Goal: Task Accomplishment & Management: Use online tool/utility

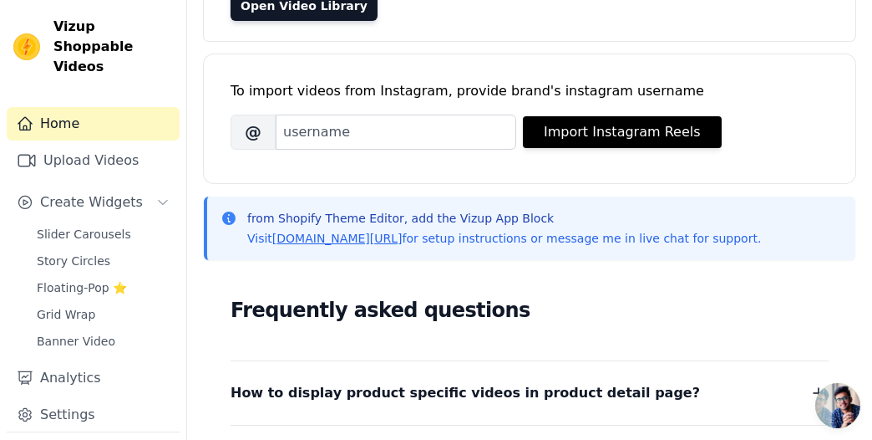
scroll to position [190, 0]
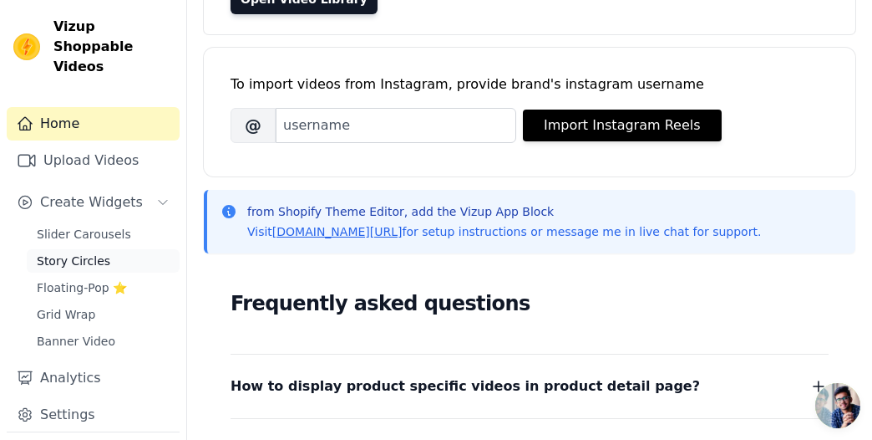
click at [95, 252] on span "Story Circles" at bounding box center [74, 260] width 74 height 17
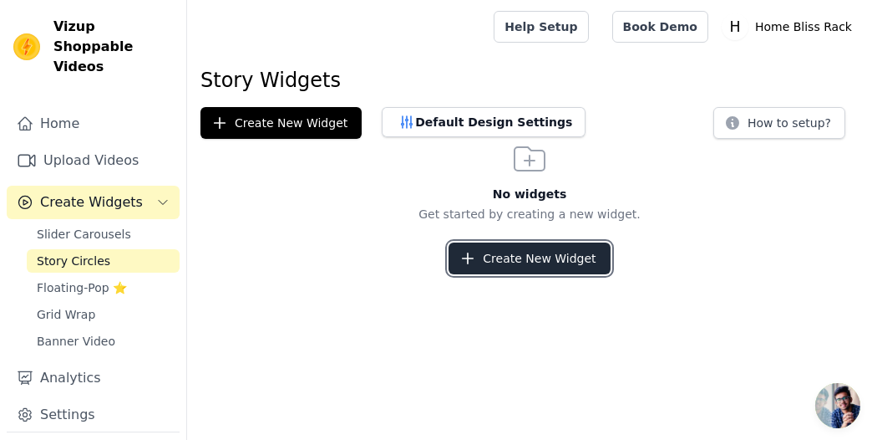
click at [521, 272] on button "Create New Widget" at bounding box center [529, 258] width 161 height 32
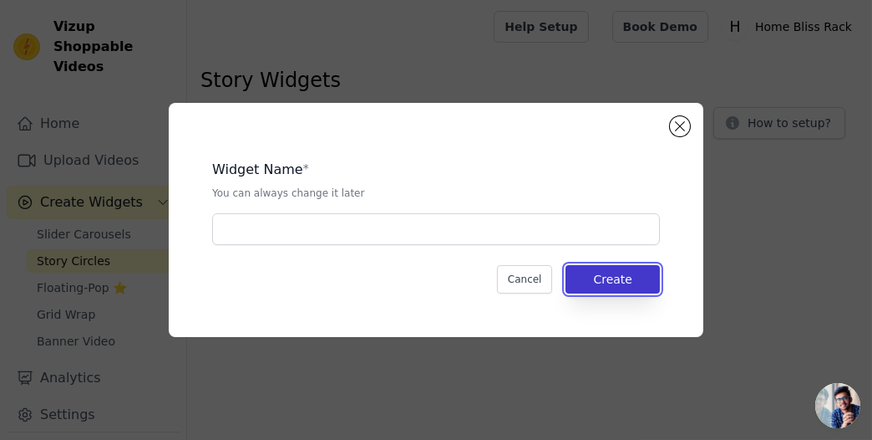
click at [594, 276] on button "Create" at bounding box center [613, 279] width 94 height 28
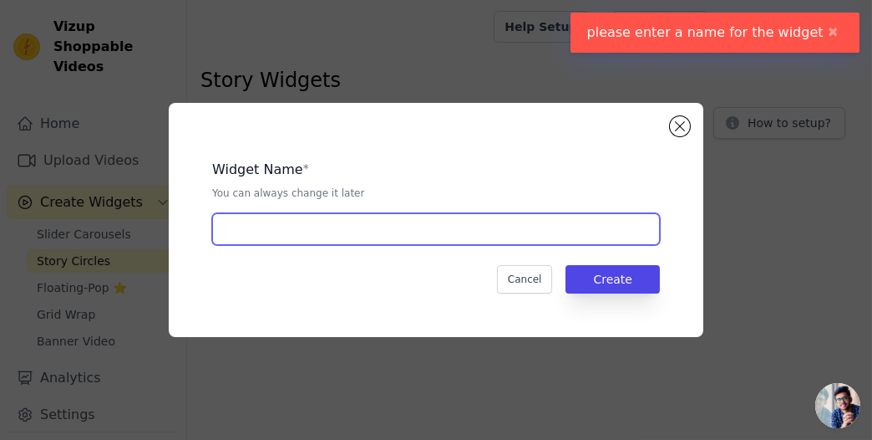
click at [417, 221] on input "text" at bounding box center [436, 229] width 448 height 32
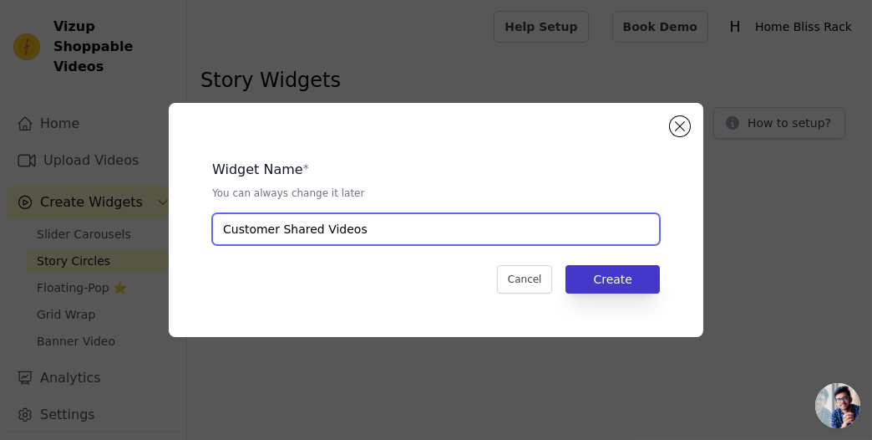
type input "Customer Shared Videos"
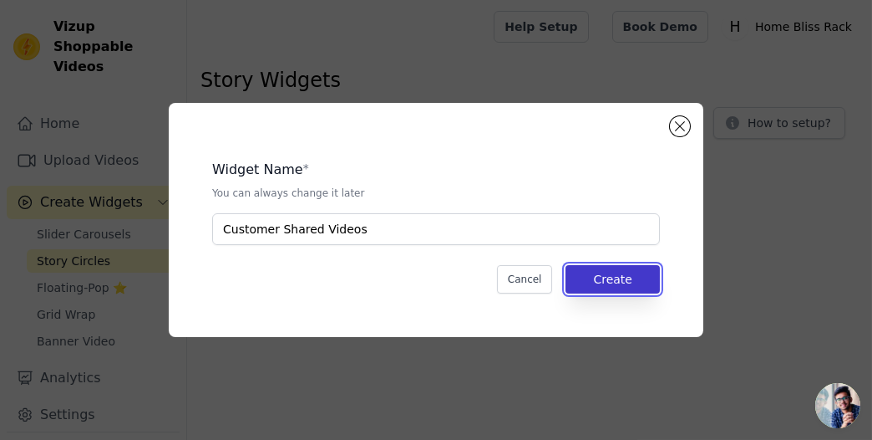
click at [636, 273] on button "Create" at bounding box center [613, 279] width 94 height 28
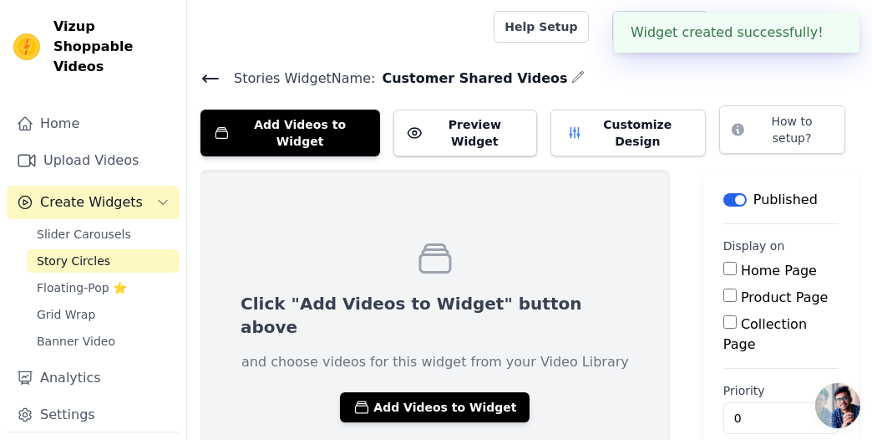
scroll to position [33, 0]
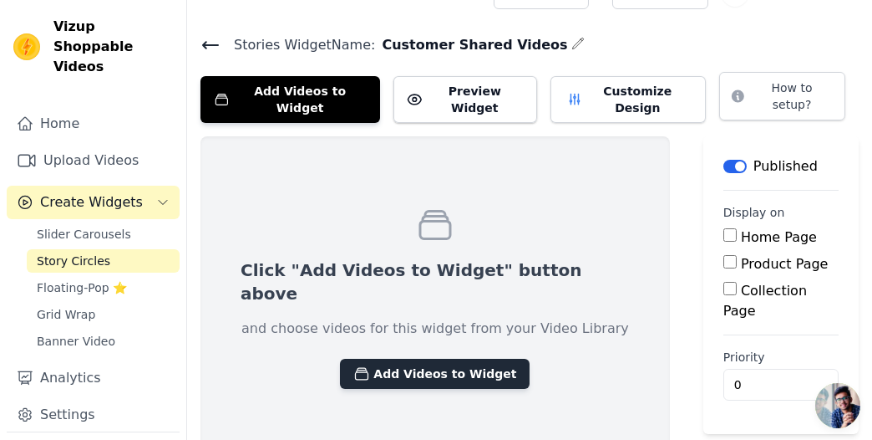
click at [340, 359] on button "Add Videos to Widget" at bounding box center [435, 374] width 190 height 30
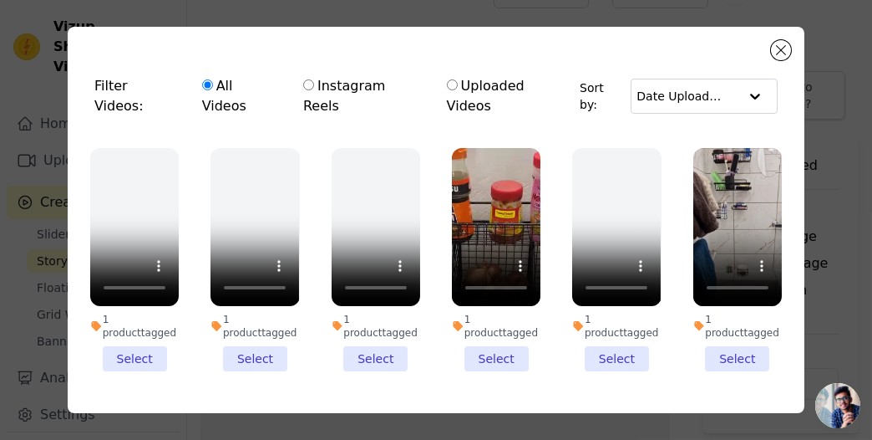
click at [491, 319] on li "1 product tagged Select" at bounding box center [496, 259] width 89 height 223
click at [0, 0] on input "1 product tagged Select" at bounding box center [0, 0] width 0 height 0
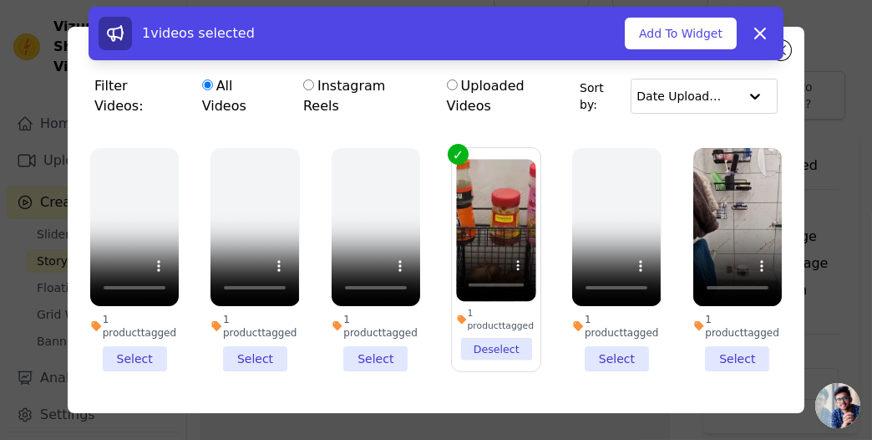
click at [723, 318] on li "1 product tagged Select" at bounding box center [738, 259] width 89 height 223
click at [0, 0] on input "1 product tagged Select" at bounding box center [0, 0] width 0 height 0
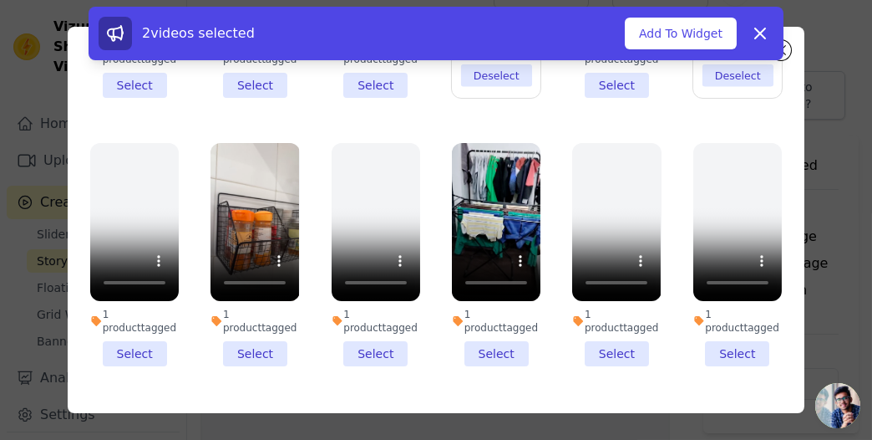
scroll to position [130, 0]
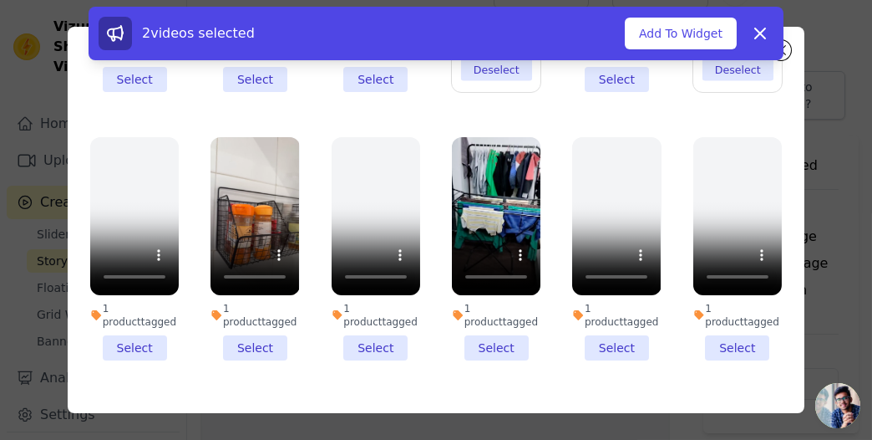
click at [499, 290] on li "1 product tagged Select" at bounding box center [496, 248] width 89 height 223
click at [0, 0] on input "1 product tagged Select" at bounding box center [0, 0] width 0 height 0
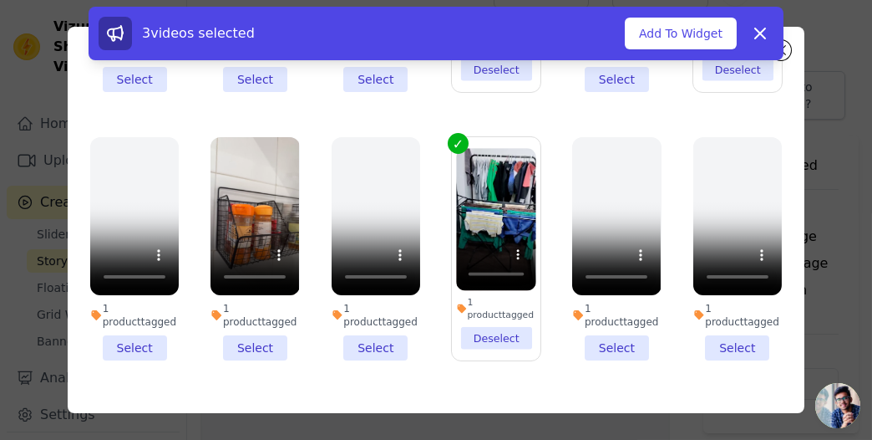
click at [246, 298] on li "1 product tagged Select" at bounding box center [255, 248] width 89 height 223
click at [0, 0] on input "1 product tagged Select" at bounding box center [0, 0] width 0 height 0
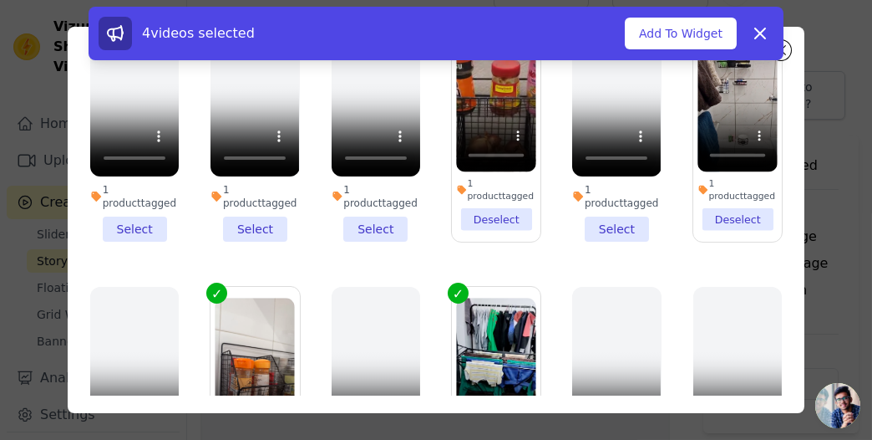
scroll to position [0, 0]
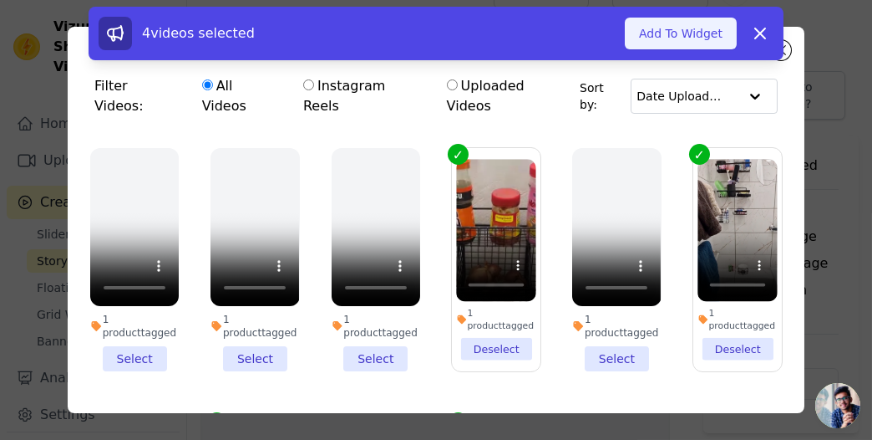
click at [669, 34] on button "Add To Widget" at bounding box center [681, 34] width 112 height 32
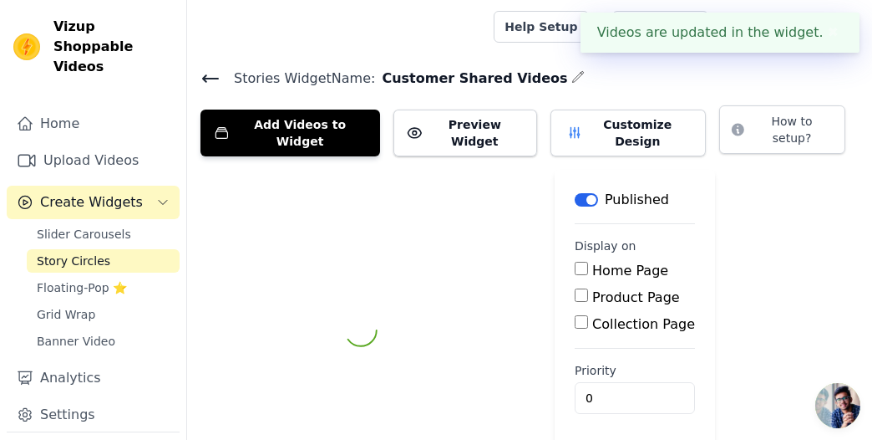
scroll to position [33, 0]
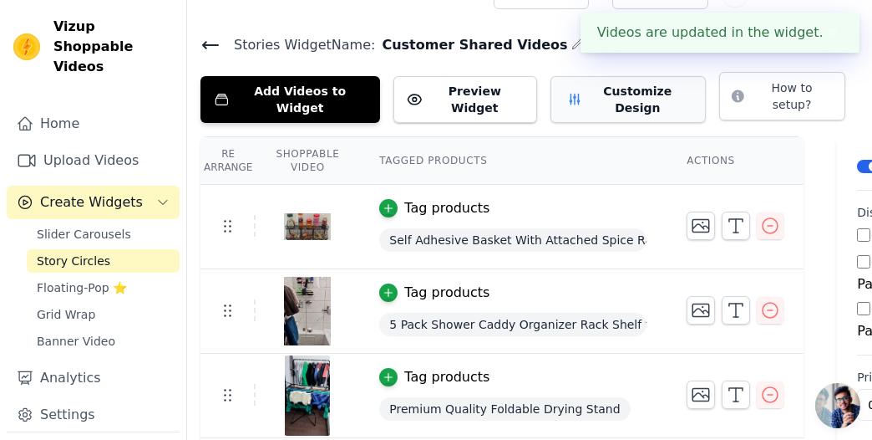
click at [633, 83] on button "Customize Design" at bounding box center [629, 99] width 156 height 47
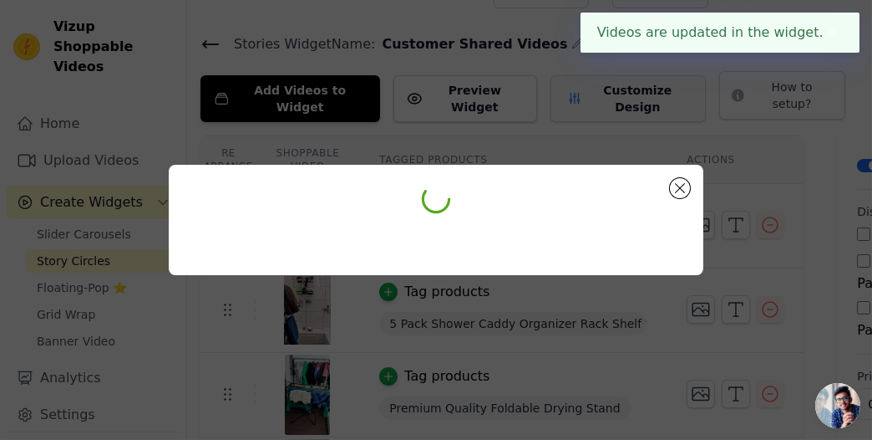
scroll to position [0, 0]
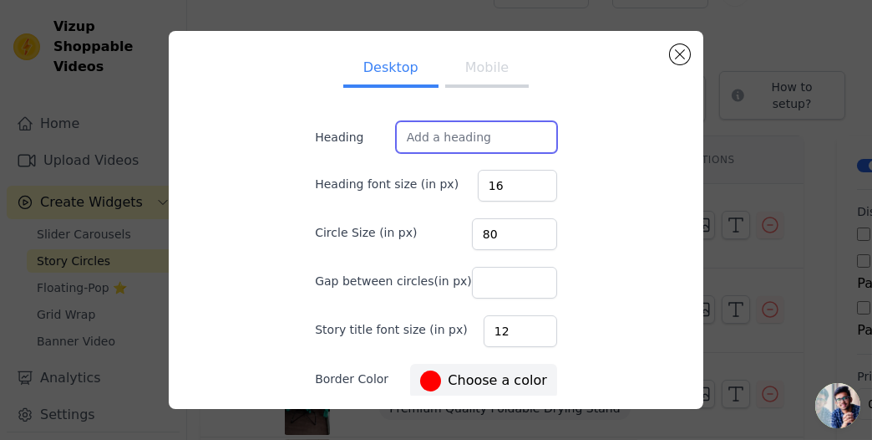
click at [479, 136] on input "Heading" at bounding box center [476, 137] width 161 height 32
type input "ustomer"
click at [484, 136] on input "customer Shared Videos Of our products" at bounding box center [476, 137] width 161 height 32
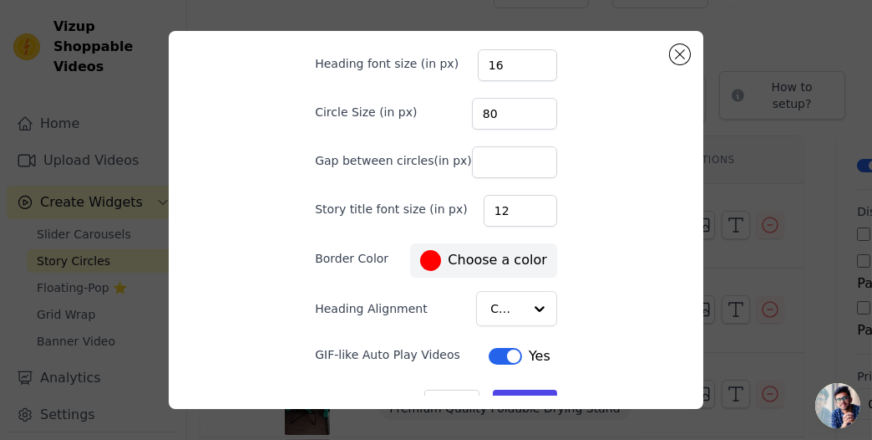
scroll to position [153, 0]
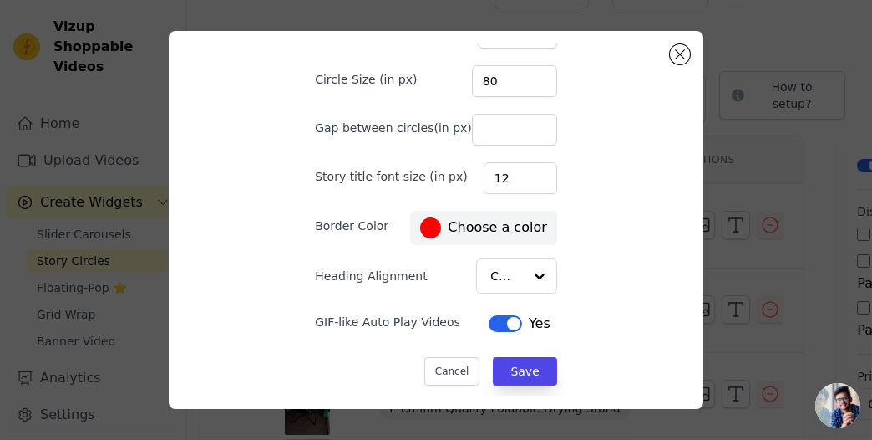
type input "customer Shared Videos Of Our Product"
click at [506, 318] on button "Label" at bounding box center [505, 323] width 33 height 17
click at [518, 214] on span "#ff0000 Choose a color" at bounding box center [483, 228] width 133 height 28
click at [498, 366] on button "Save" at bounding box center [525, 371] width 64 height 28
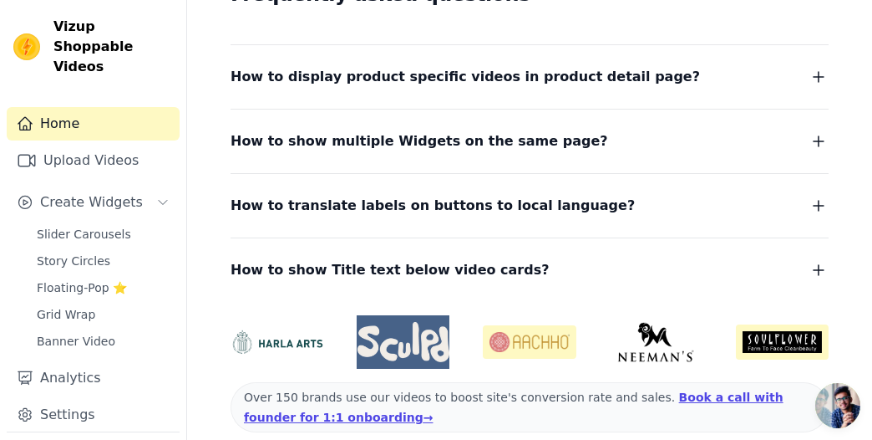
scroll to position [498, 0]
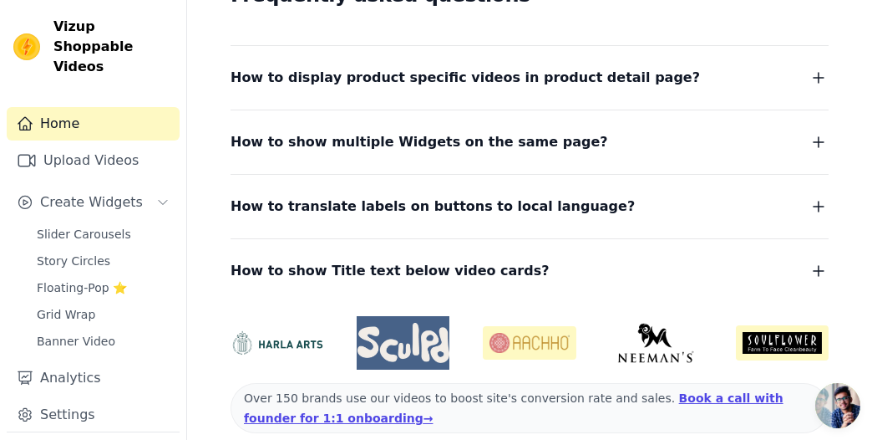
click at [822, 76] on icon "button" at bounding box center [819, 78] width 10 height 10
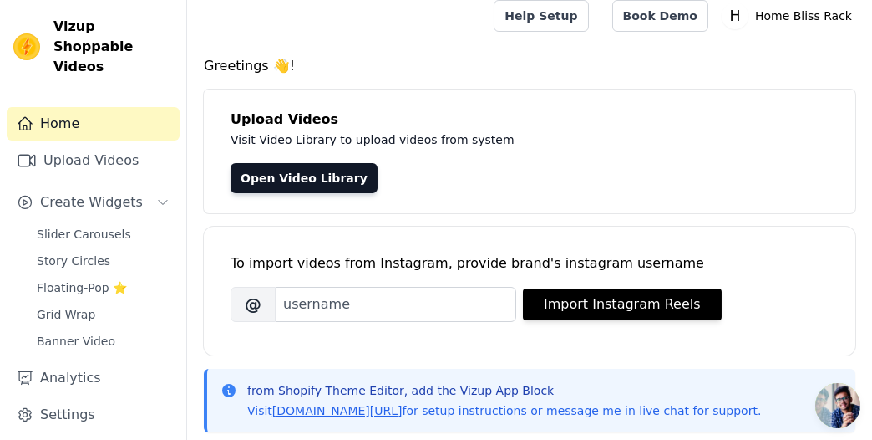
scroll to position [0, 0]
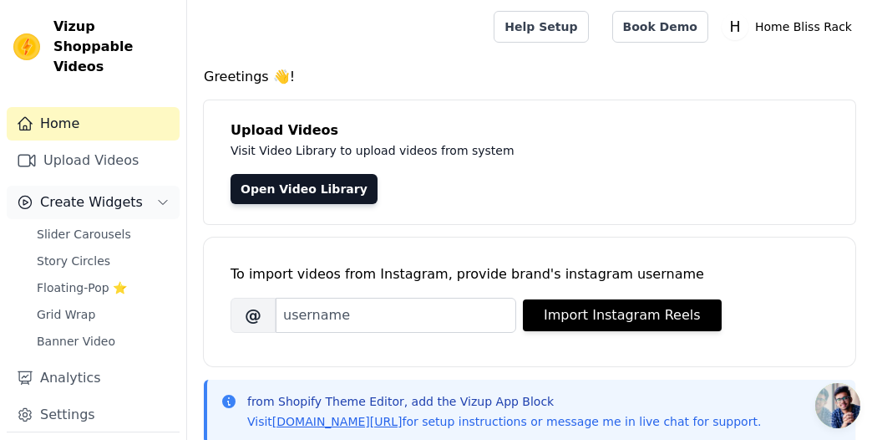
click at [94, 192] on span "Create Widgets" at bounding box center [91, 202] width 103 height 20
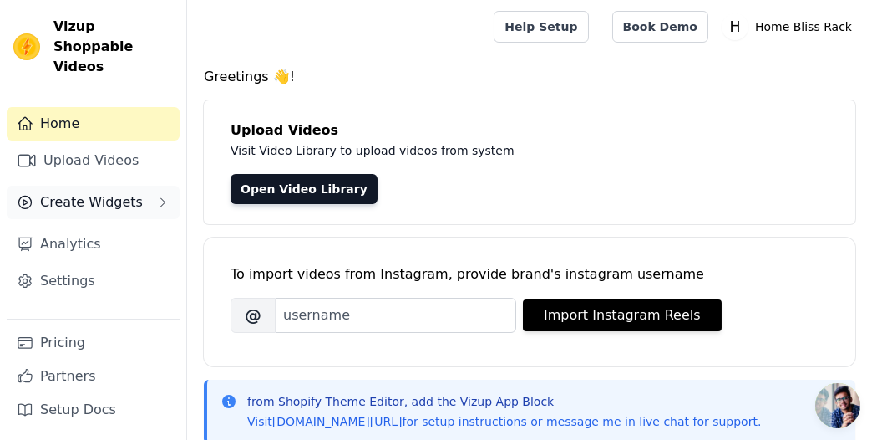
click at [100, 192] on span "Create Widgets" at bounding box center [91, 202] width 103 height 20
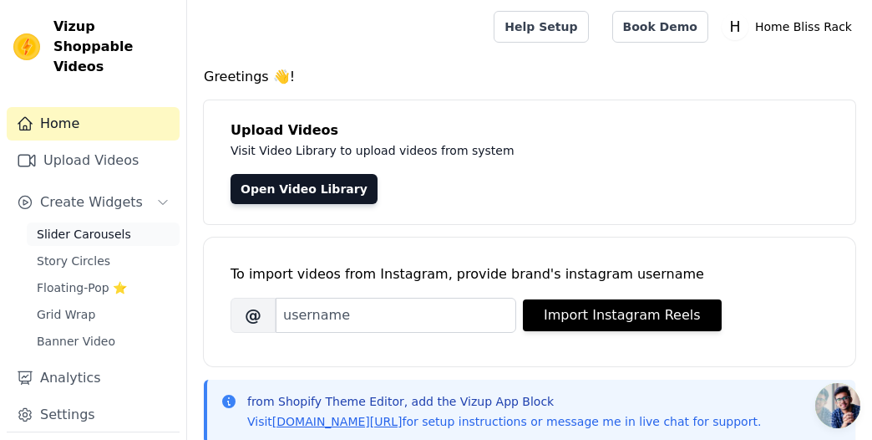
click at [86, 226] on span "Slider Carousels" at bounding box center [84, 234] width 94 height 17
click at [126, 222] on link "Slider Carousels" at bounding box center [103, 233] width 153 height 23
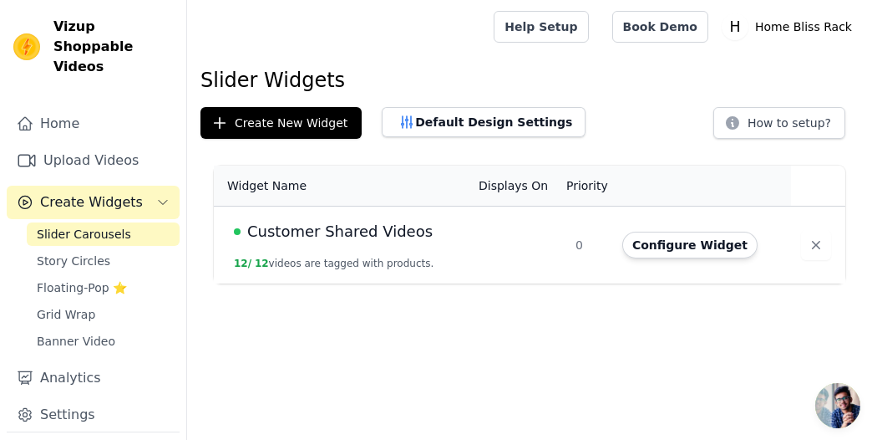
click at [380, 252] on td "Customer Shared Videos 12 / 12 videos are tagged with products." at bounding box center [341, 245] width 255 height 78
click at [343, 272] on td "Customer Shared Videos 12 / 12 videos are tagged with products." at bounding box center [341, 245] width 255 height 78
click at [305, 260] on button "12 / 12 videos are tagged with products." at bounding box center [334, 263] width 200 height 13
click at [305, 260] on html "Vizup Shoppable Videos Home Upload Videos Create Widgets Slider Carousels Story…" at bounding box center [436, 141] width 872 height 283
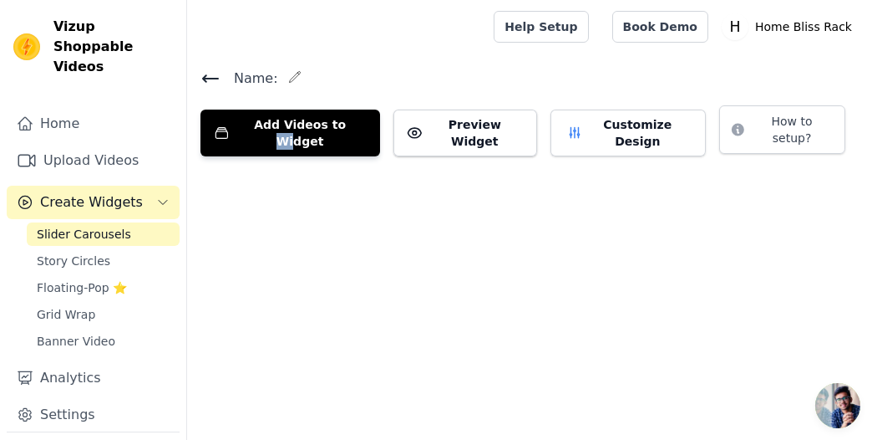
click at [305, 170] on html "Vizup Shoppable Videos Home Upload Videos Create Widgets Slider Carousels Story…" at bounding box center [436, 85] width 872 height 170
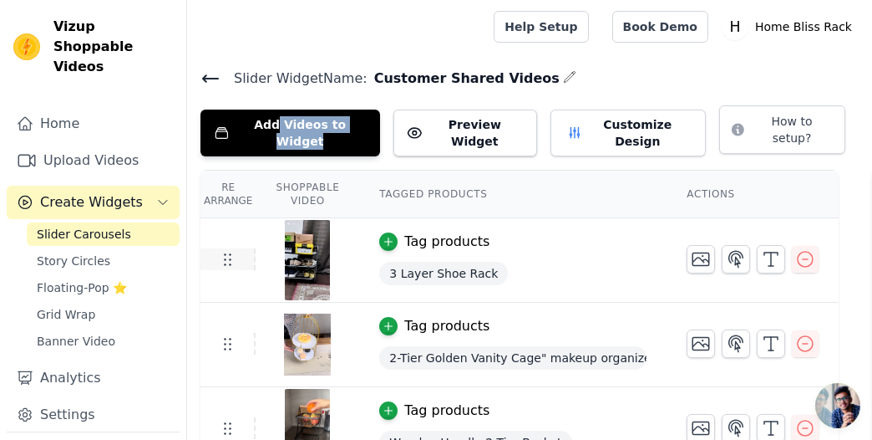
click at [230, 254] on use at bounding box center [228, 260] width 7 height 12
click at [593, 240] on td "Tag products 3 Layer Shoe Rack" at bounding box center [513, 260] width 308 height 84
click at [806, 249] on icon "button" at bounding box center [806, 259] width 20 height 20
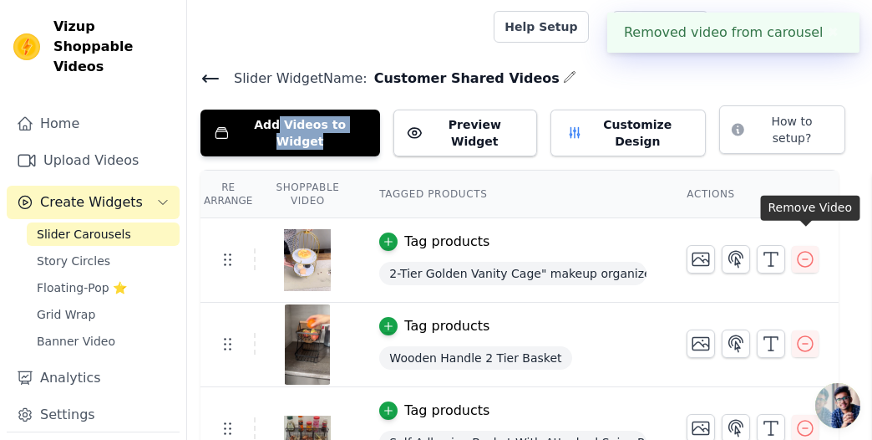
click at [806, 249] on icon "button" at bounding box center [806, 259] width 20 height 20
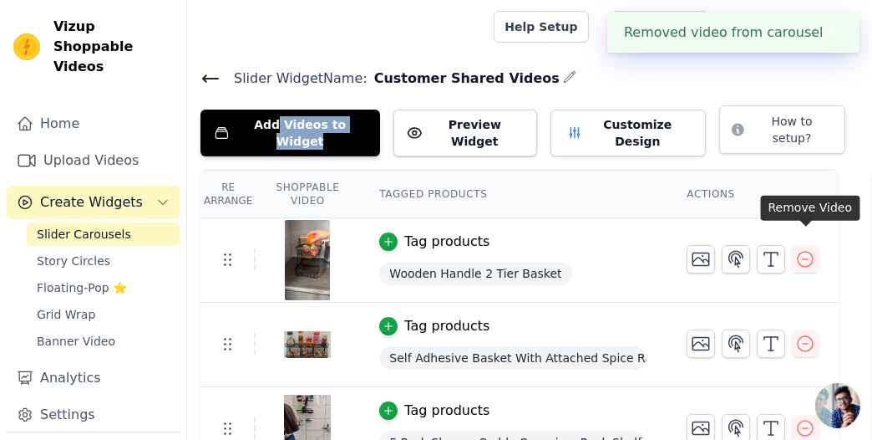
click at [806, 249] on icon "button" at bounding box center [806, 259] width 20 height 20
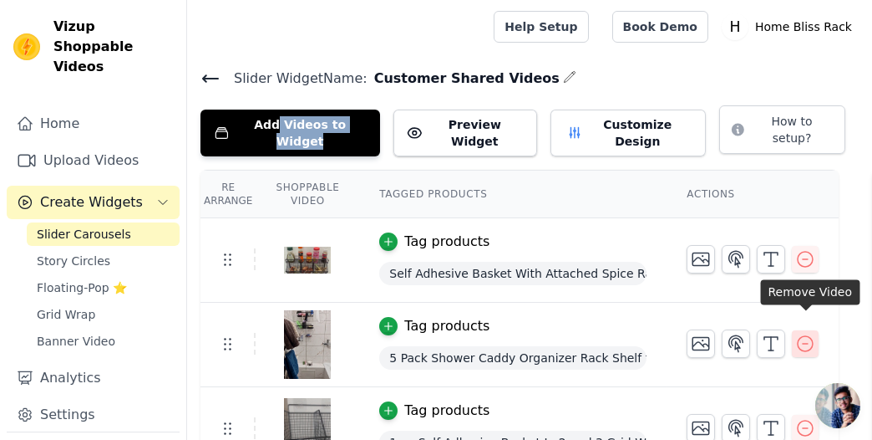
click at [804, 333] on icon "button" at bounding box center [806, 343] width 20 height 20
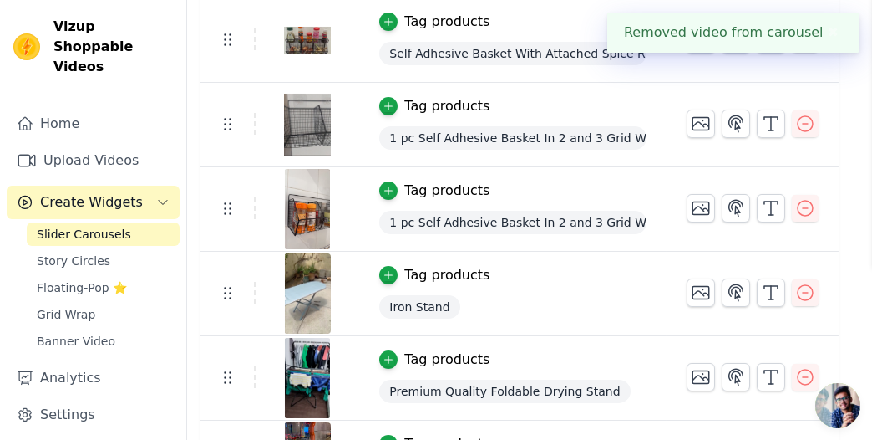
scroll to position [226, 0]
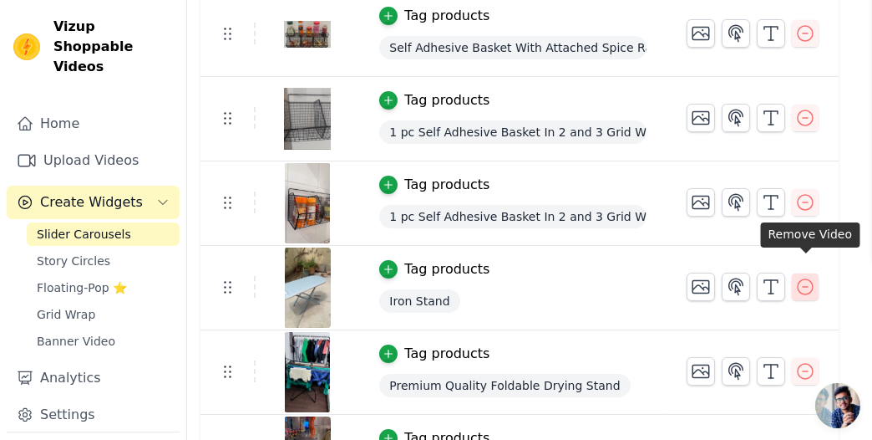
click at [806, 277] on icon "button" at bounding box center [806, 287] width 20 height 20
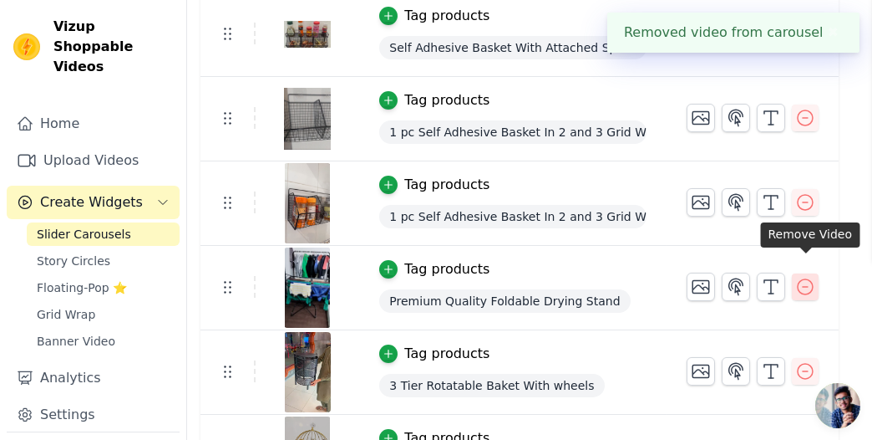
click at [806, 277] on icon "button" at bounding box center [806, 287] width 20 height 20
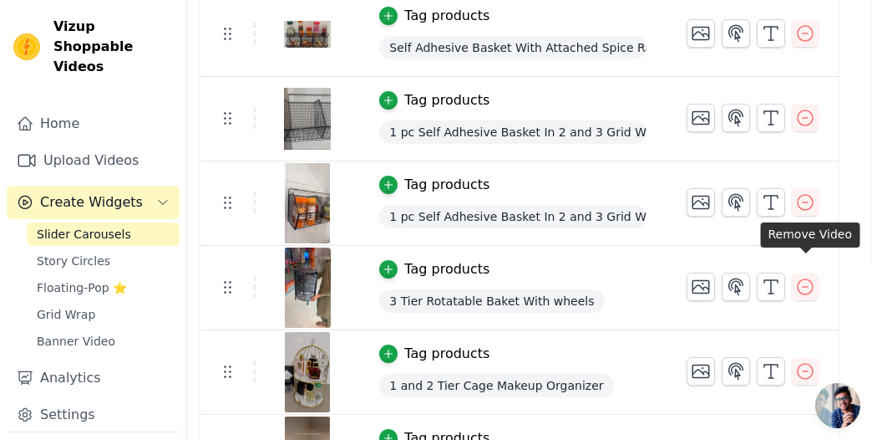
click at [806, 277] on icon "button" at bounding box center [806, 287] width 20 height 20
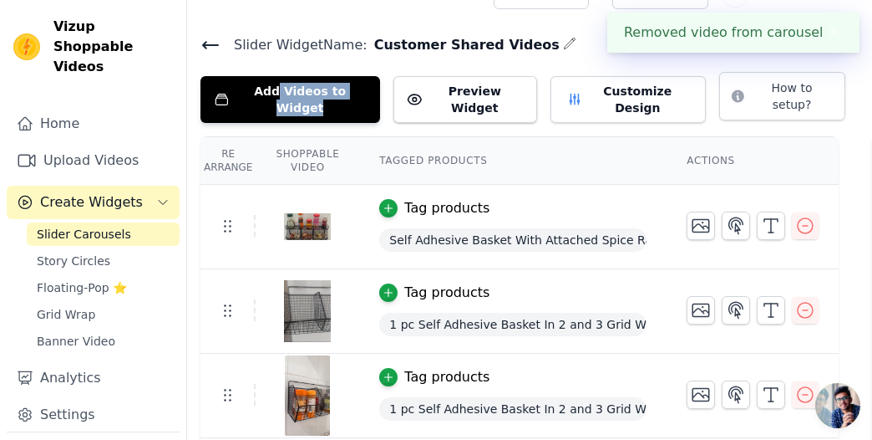
scroll to position [182, 0]
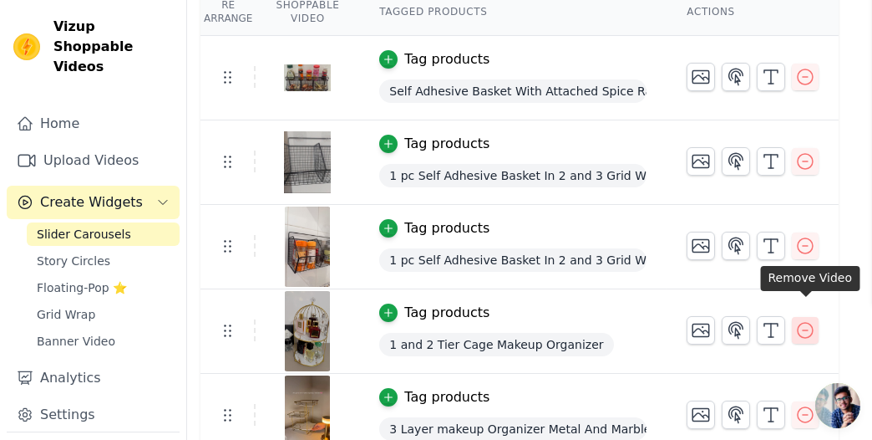
click at [804, 320] on icon "button" at bounding box center [806, 330] width 20 height 20
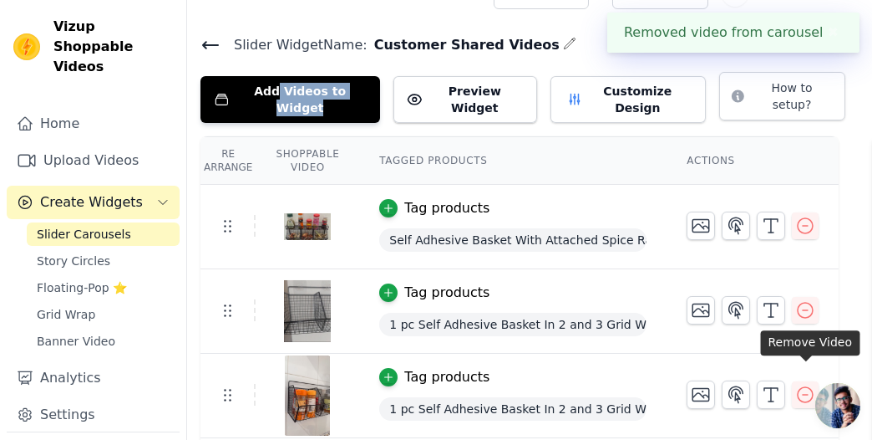
scroll to position [98, 0]
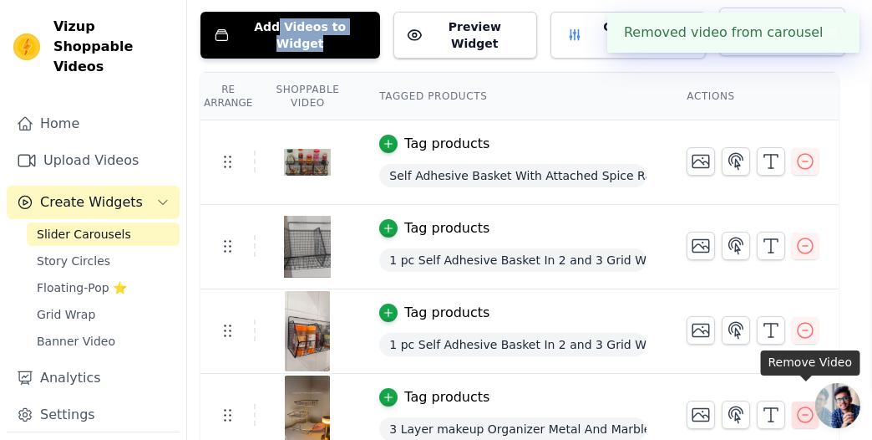
click at [803, 407] on icon "button" at bounding box center [805, 414] width 15 height 15
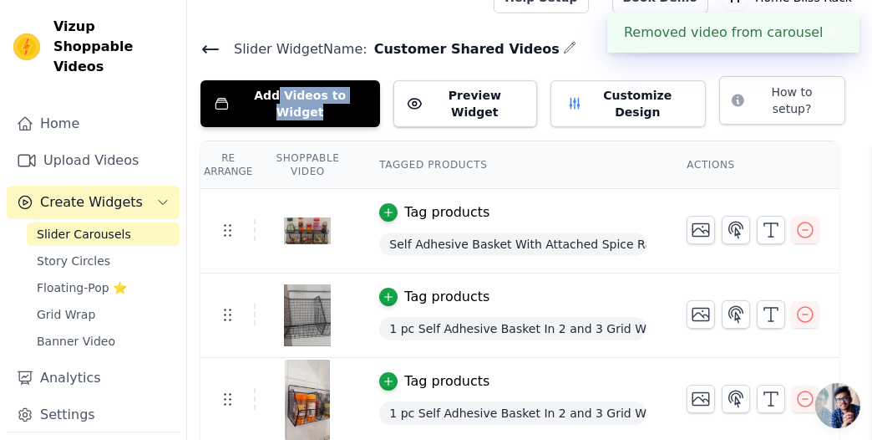
scroll to position [0, 0]
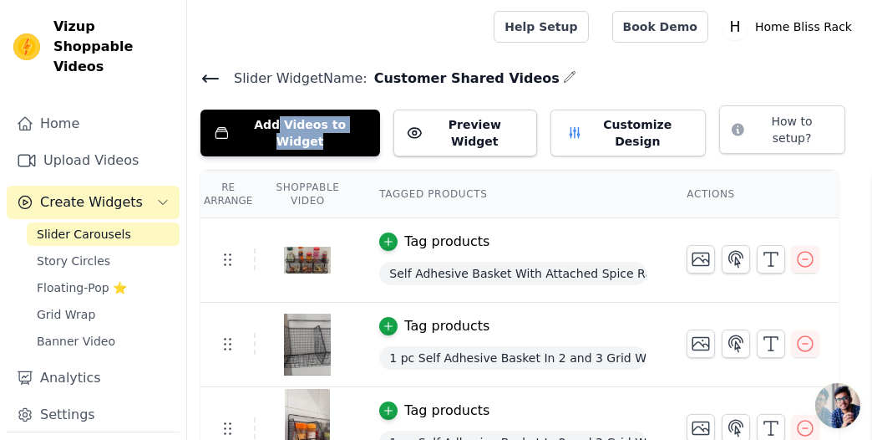
click at [204, 76] on icon at bounding box center [211, 79] width 20 height 20
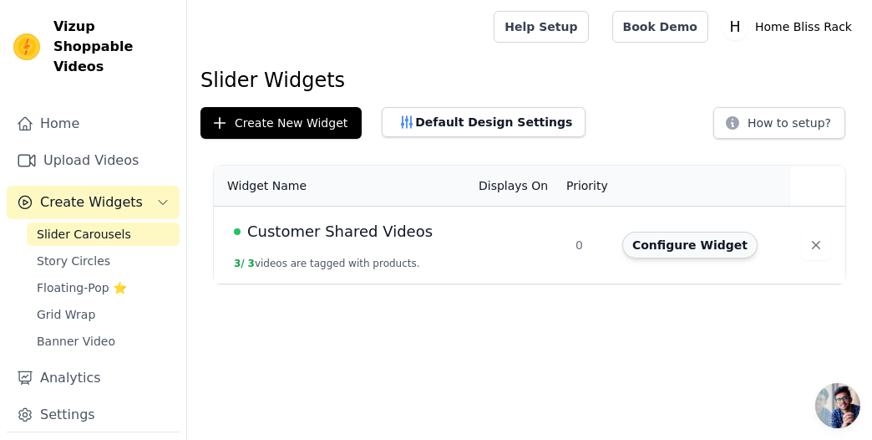
click at [690, 247] on button "Configure Widget" at bounding box center [690, 244] width 135 height 27
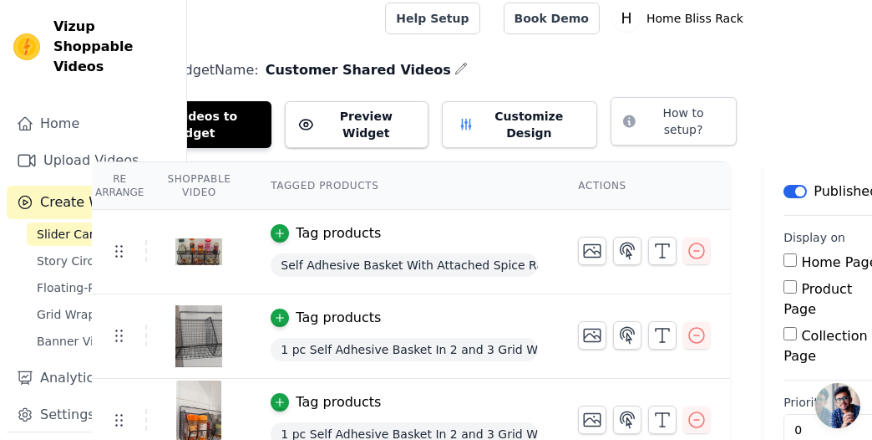
scroll to position [8, 130]
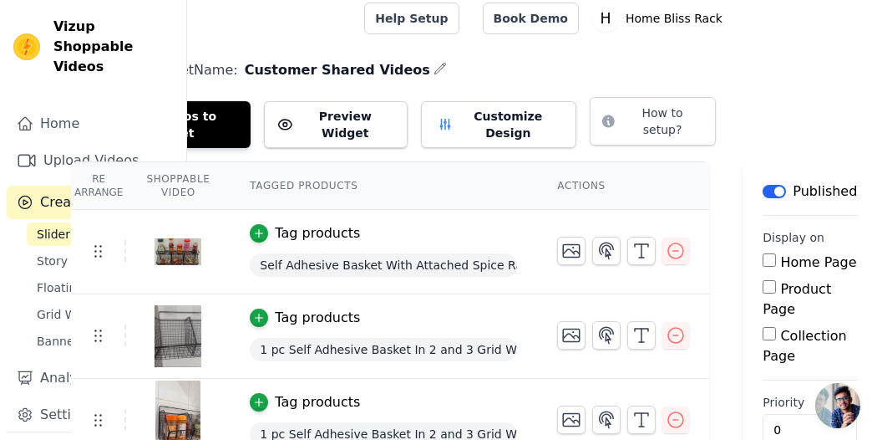
click at [766, 280] on input "Product Page" at bounding box center [769, 286] width 13 height 13
checkbox input "true"
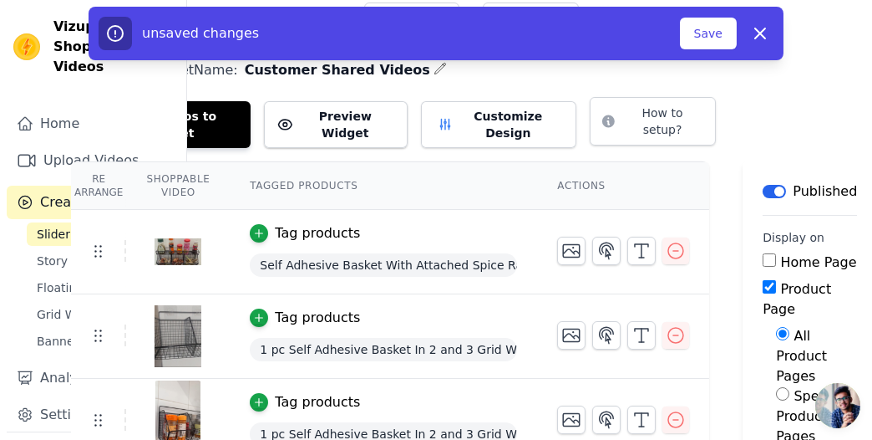
click at [783, 387] on input "Specific Product Pages" at bounding box center [782, 393] width 13 height 13
radio input "true"
click at [768, 280] on input "Product Page" at bounding box center [769, 286] width 13 height 13
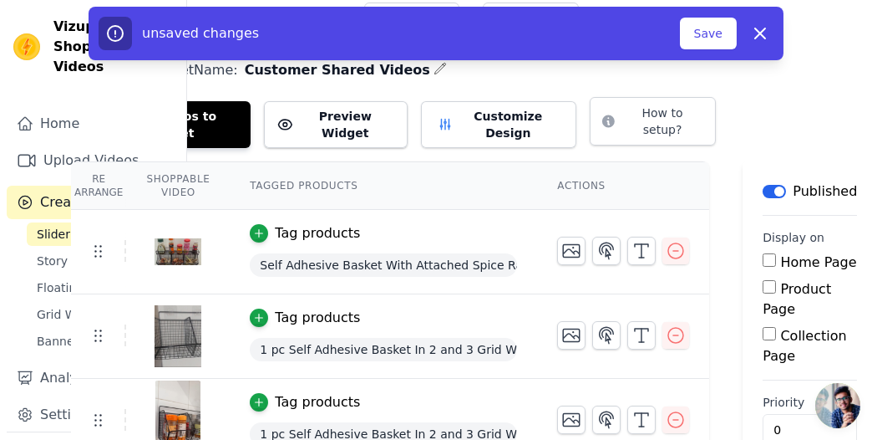
click at [765, 280] on input "Product Page" at bounding box center [769, 286] width 13 height 13
checkbox input "true"
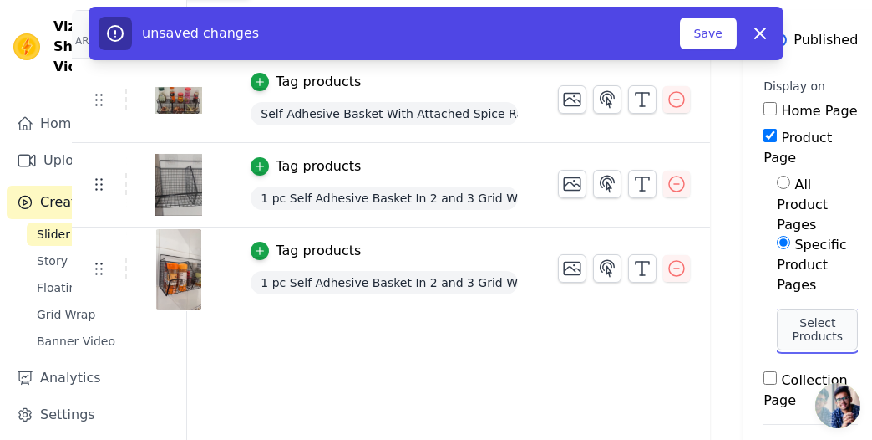
click at [812, 308] on button "Select Products" at bounding box center [817, 329] width 81 height 42
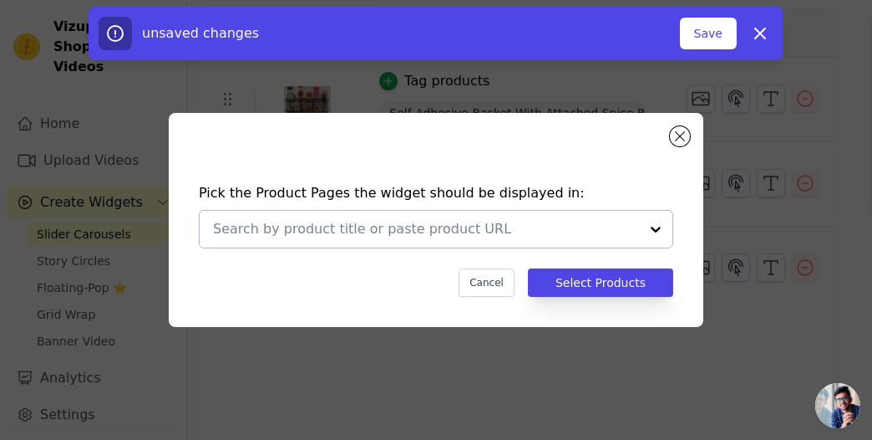
click at [471, 227] on input "text" at bounding box center [426, 229] width 426 height 20
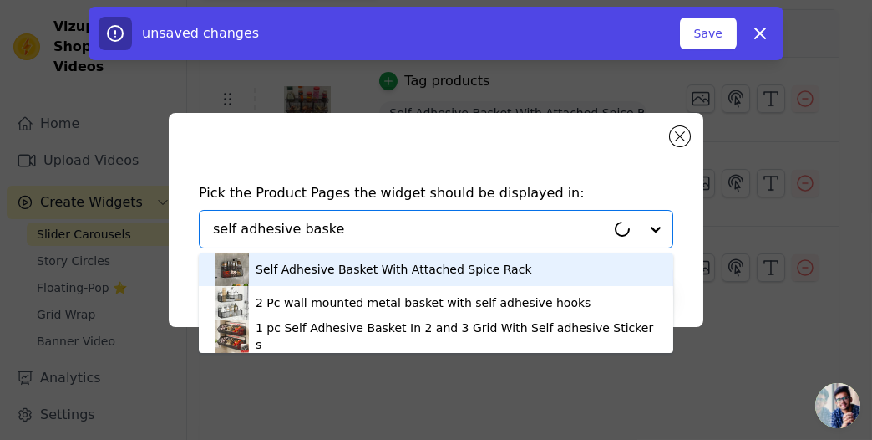
type input "self adhesive basket"
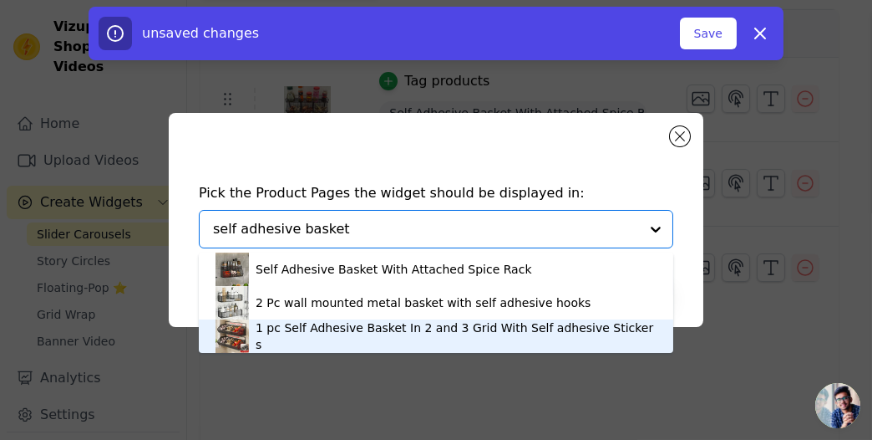
click at [360, 335] on div "1 pc Self Adhesive Basket In 2 and 3 Grid With Self adhesive Stickers" at bounding box center [456, 335] width 401 height 33
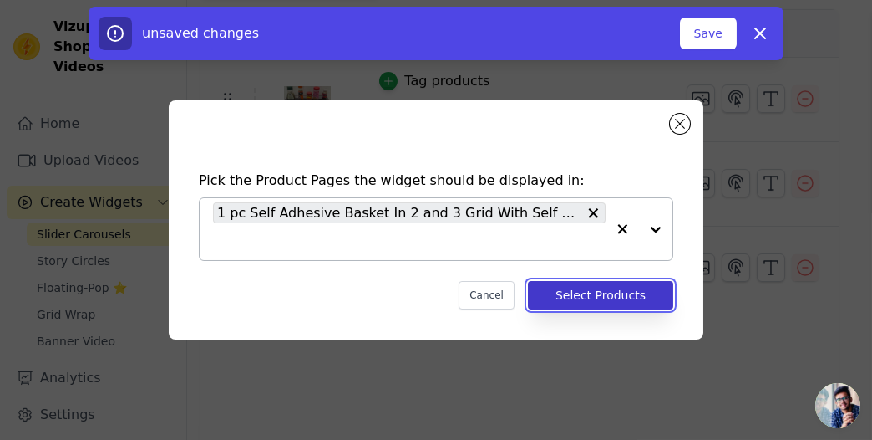
click at [565, 298] on button "Select Products" at bounding box center [600, 295] width 145 height 28
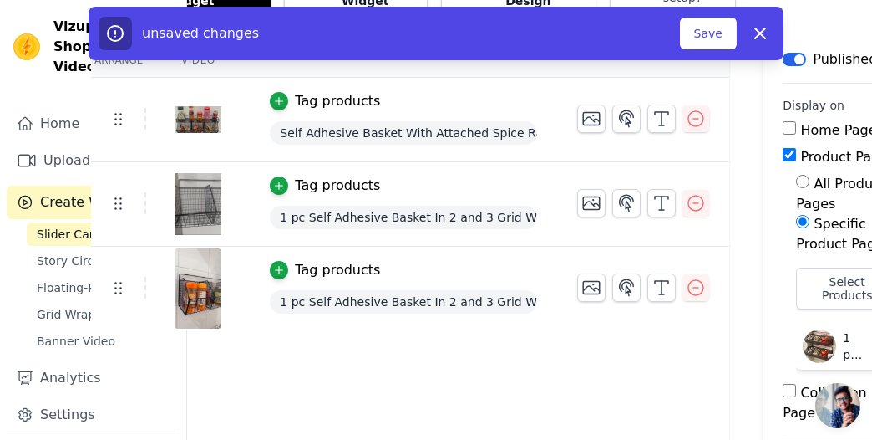
scroll to position [140, 150]
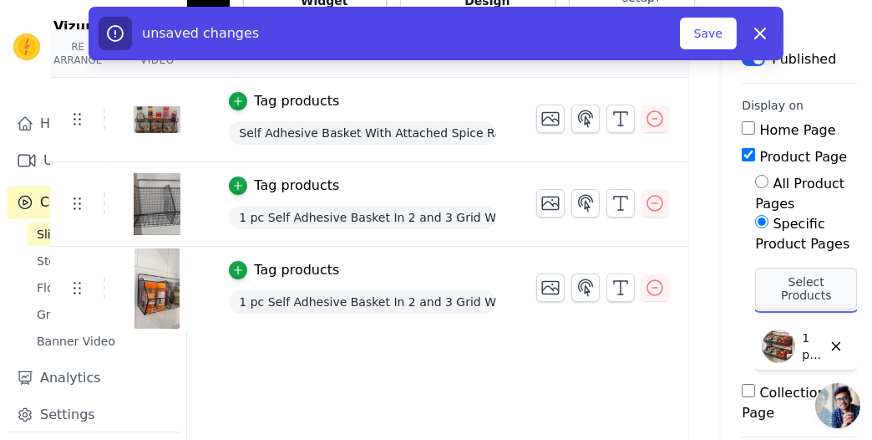
click at [816, 277] on button "Select Products" at bounding box center [806, 288] width 102 height 42
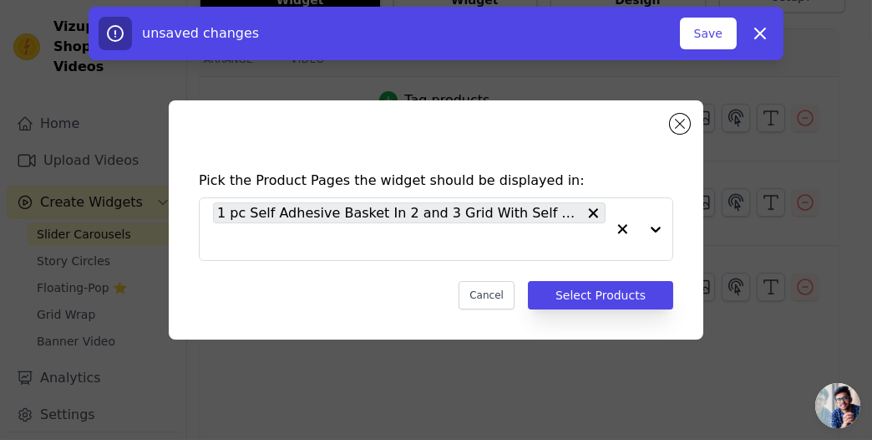
scroll to position [0, 0]
click at [511, 241] on input "text" at bounding box center [409, 241] width 393 height 20
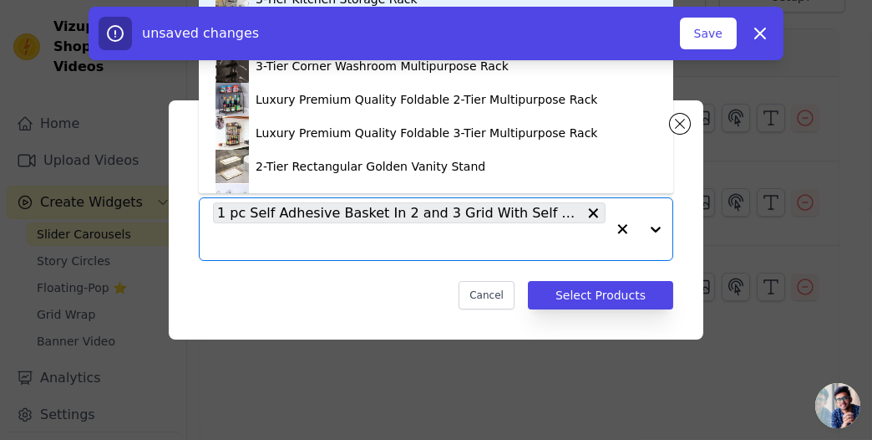
click at [654, 227] on div at bounding box center [639, 229] width 67 height 62
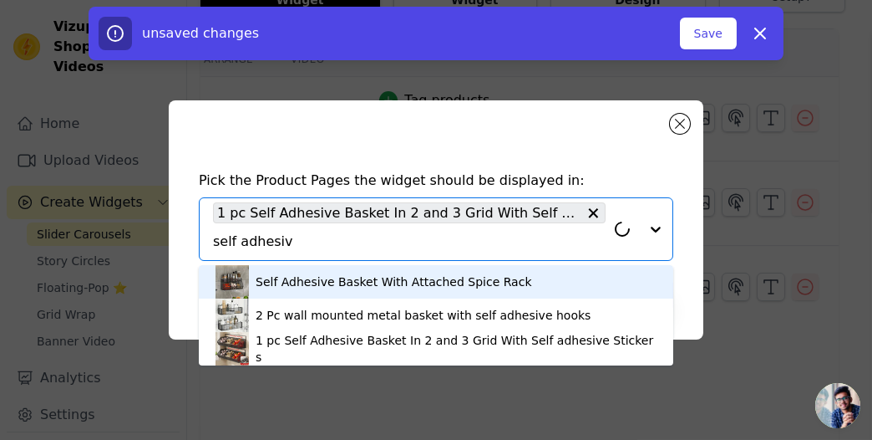
type input "self adhesive"
click at [430, 277] on div "Self Adhesive Basket With Attached Spice Rack" at bounding box center [394, 281] width 277 height 17
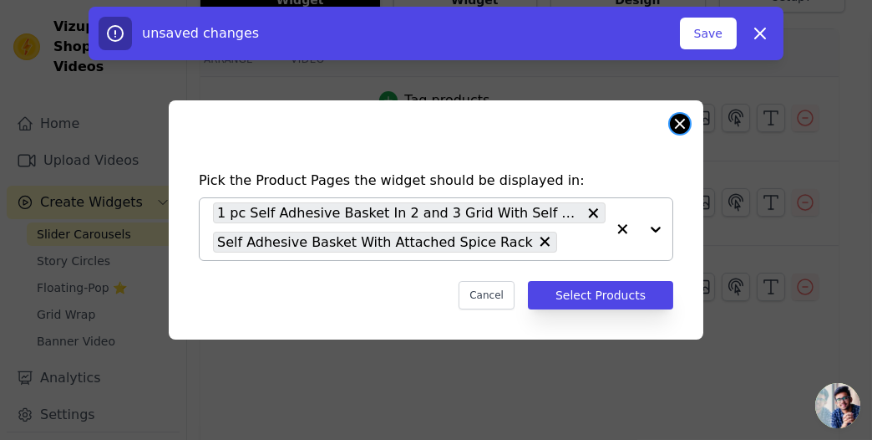
click at [684, 119] on button "Close modal" at bounding box center [680, 124] width 20 height 20
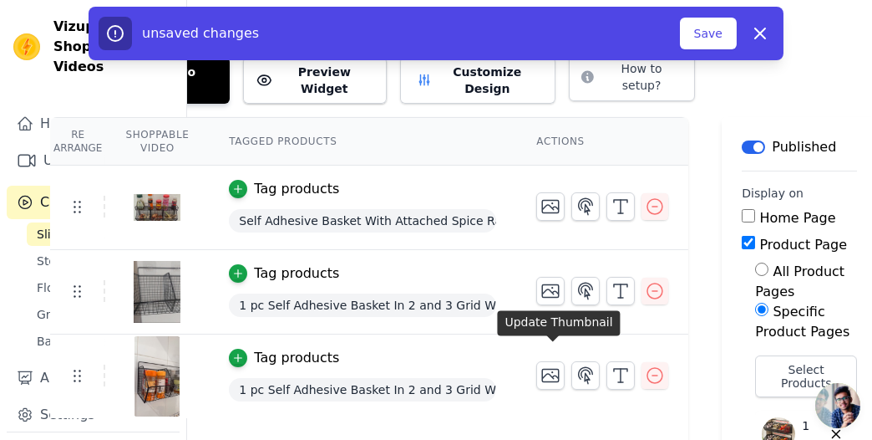
scroll to position [0, 150]
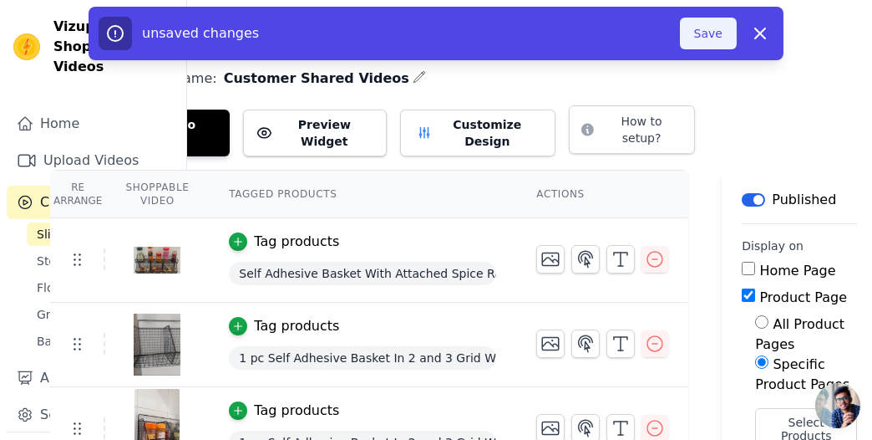
click at [707, 36] on button "Save" at bounding box center [708, 34] width 57 height 32
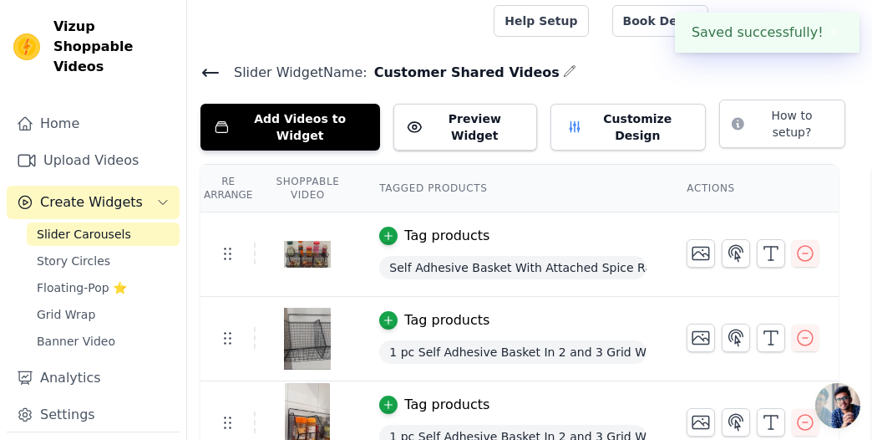
scroll to position [0, 0]
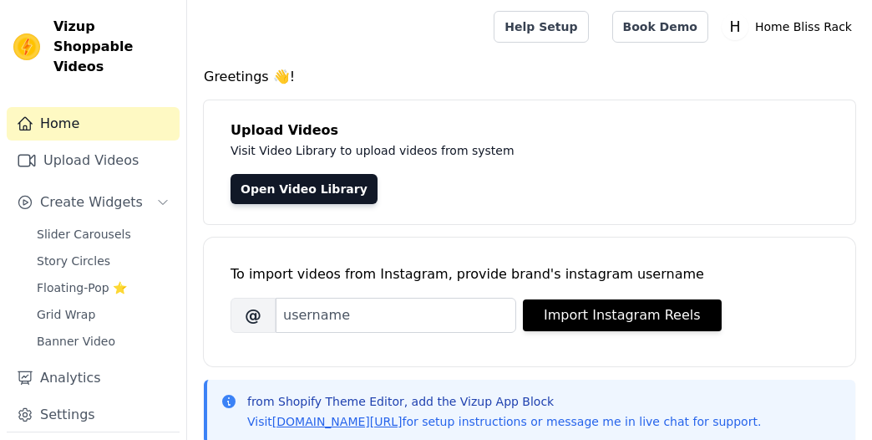
scroll to position [92, 0]
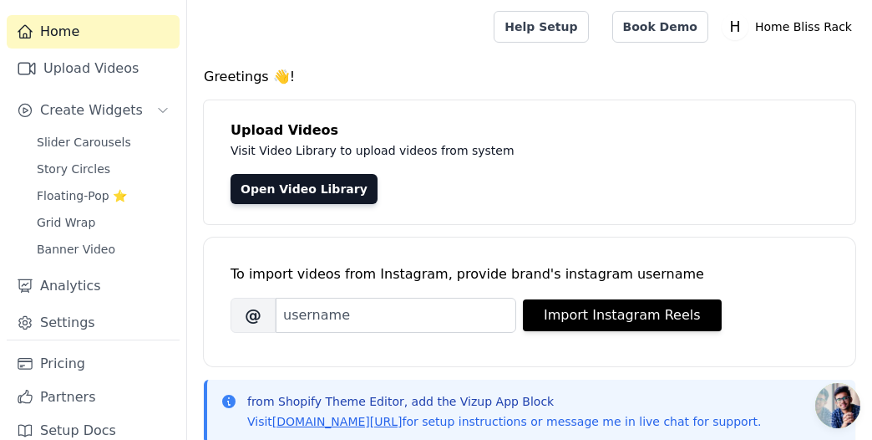
click at [77, 282] on div "Home Upload Videos Create Widgets Slider Carousels Story Circles Floating-Pop ⭐…" at bounding box center [93, 177] width 173 height 324
click at [66, 306] on link "Settings" at bounding box center [93, 322] width 173 height 33
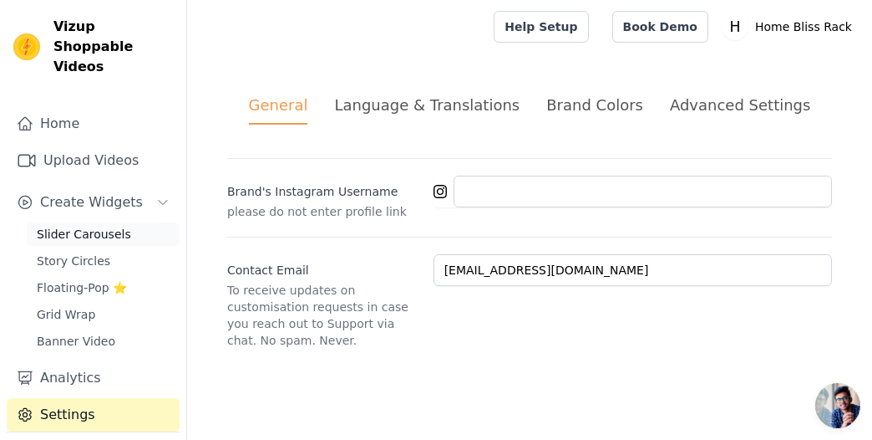
click at [100, 226] on span "Slider Carousels" at bounding box center [84, 234] width 94 height 17
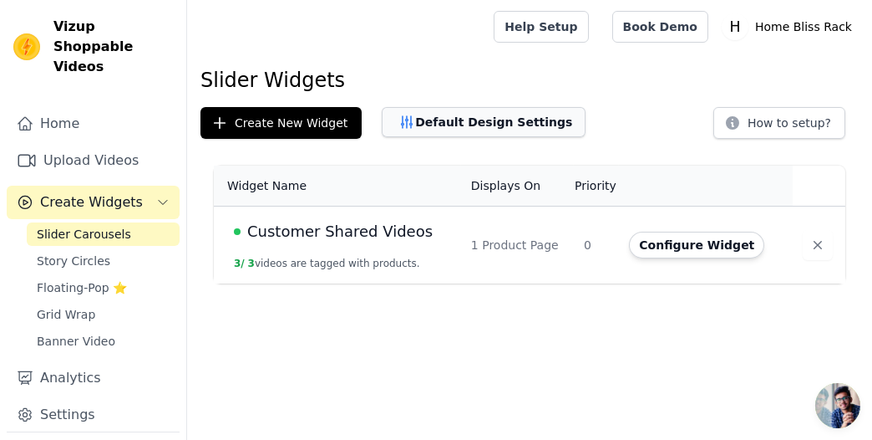
click at [519, 119] on button "Default Design Settings" at bounding box center [484, 122] width 204 height 30
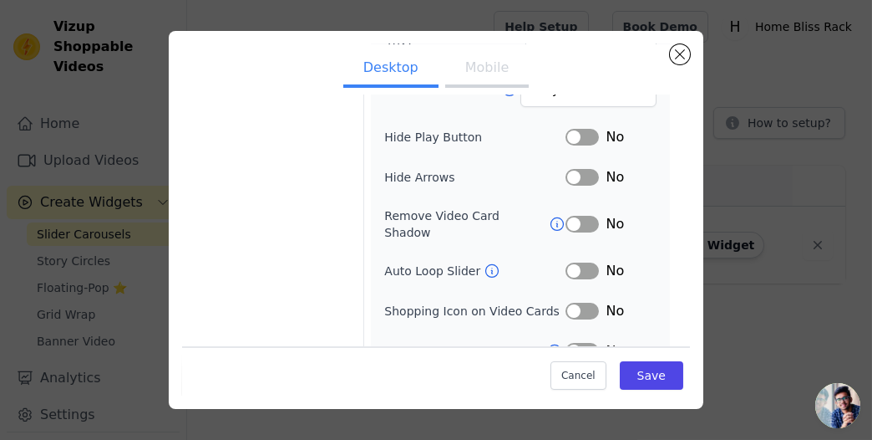
scroll to position [289, 0]
click at [585, 303] on button "Label" at bounding box center [582, 311] width 33 height 17
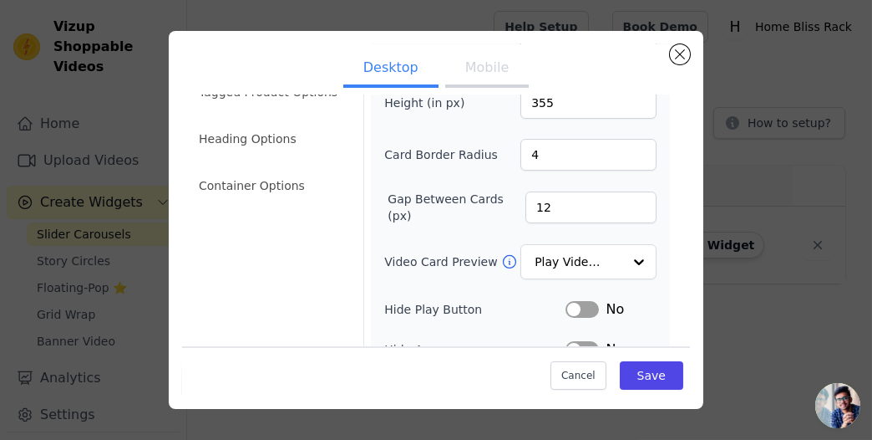
scroll to position [119, 0]
click at [589, 248] on input "Video Card Preview" at bounding box center [579, 260] width 86 height 33
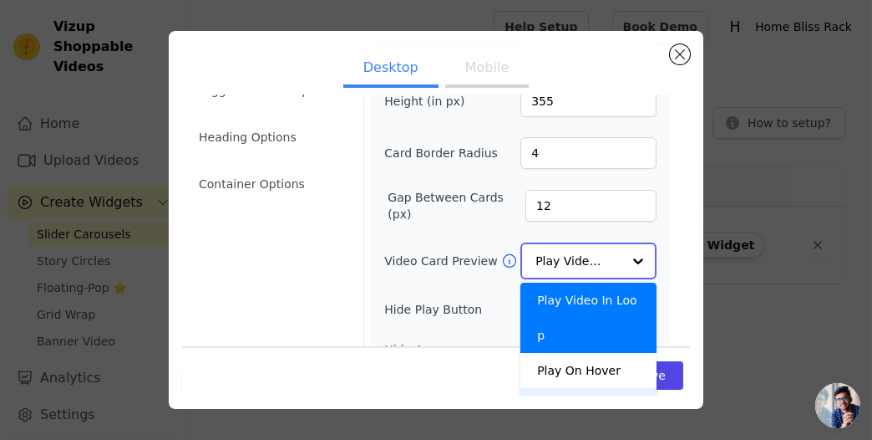
click at [576, 388] on div "Show Image" at bounding box center [589, 405] width 136 height 35
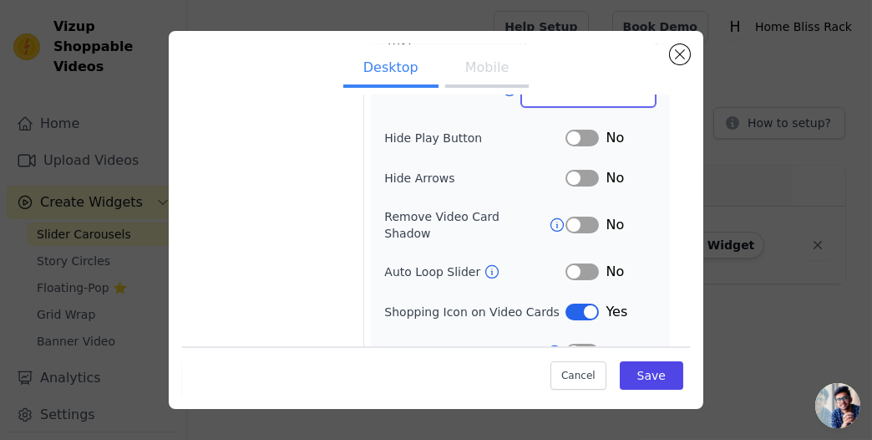
scroll to position [301, 0]
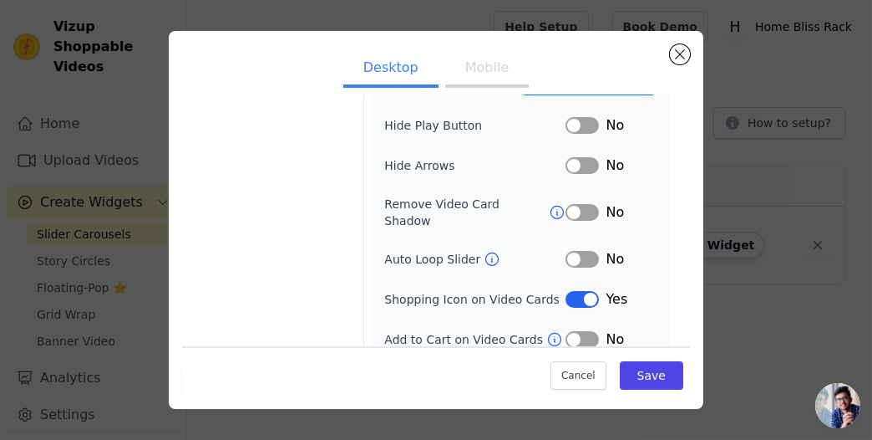
click at [577, 331] on button "Label" at bounding box center [582, 339] width 33 height 17
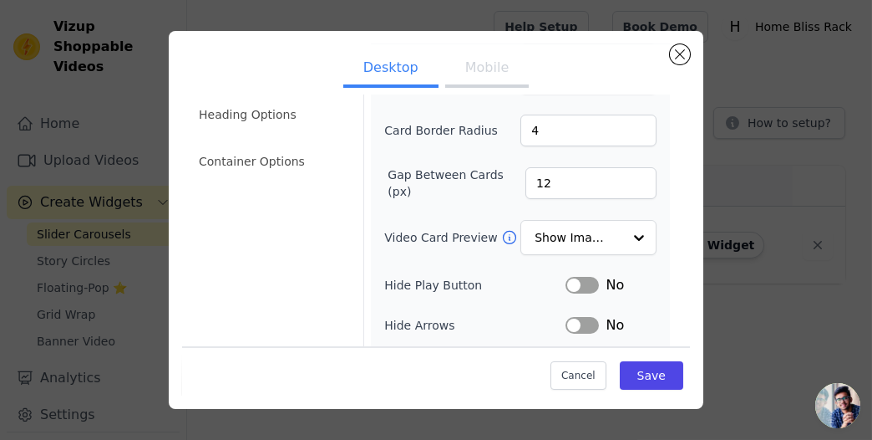
scroll to position [0, 0]
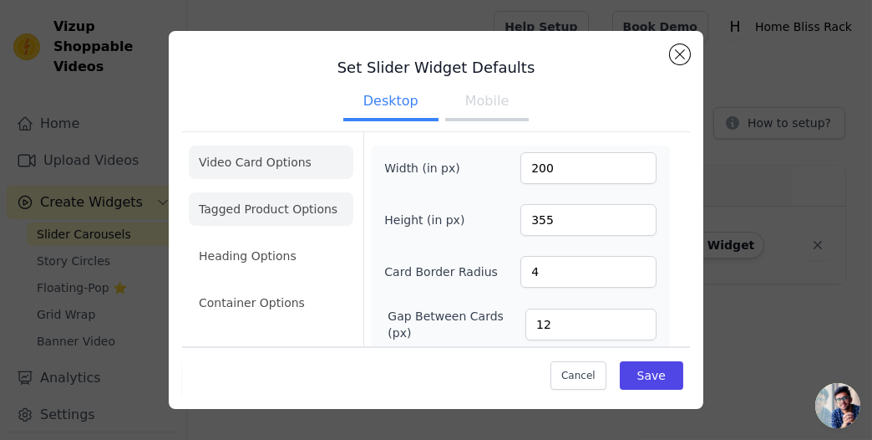
click at [271, 216] on li "Tagged Product Options" at bounding box center [271, 208] width 165 height 33
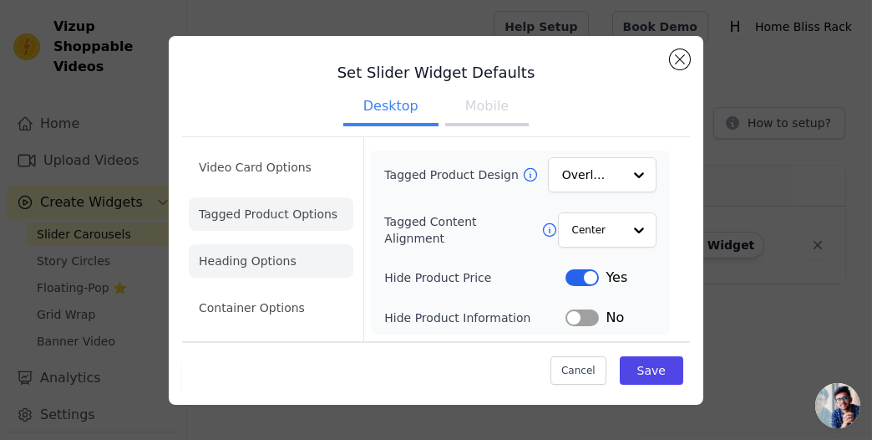
click at [249, 252] on li "Heading Options" at bounding box center [271, 260] width 165 height 33
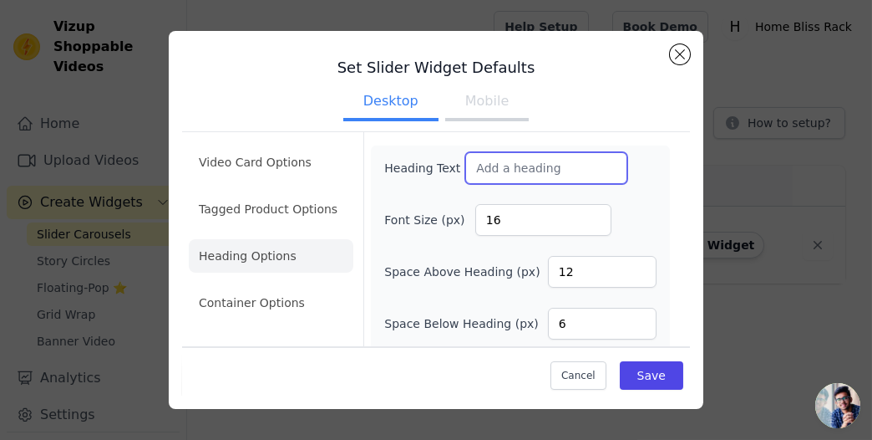
click at [494, 163] on input "Heading Text" at bounding box center [546, 168] width 162 height 32
type input "customer Shared Videos Of Our Product"
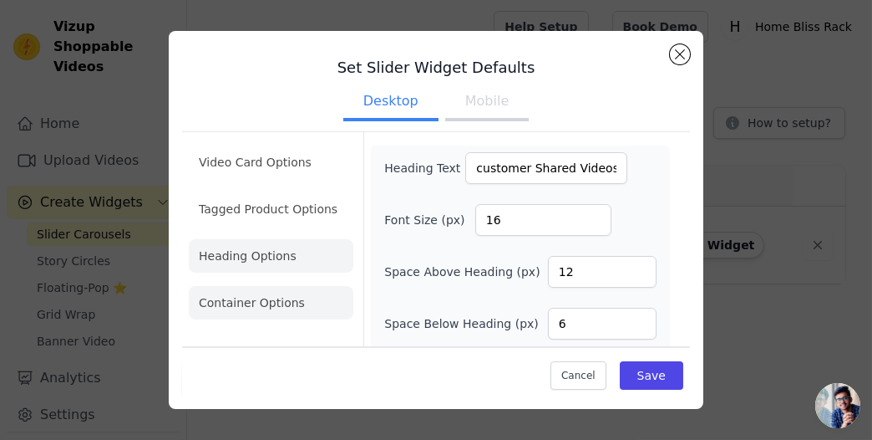
click at [266, 298] on li "Container Options" at bounding box center [271, 302] width 165 height 33
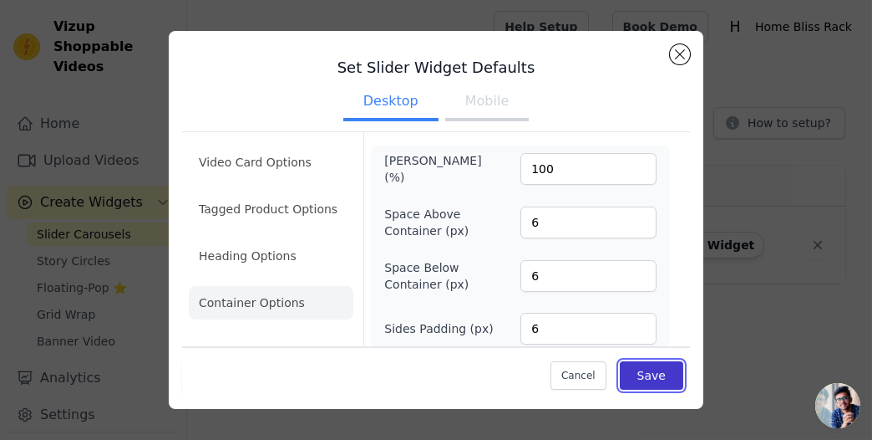
click at [636, 377] on button "Save" at bounding box center [652, 374] width 64 height 28
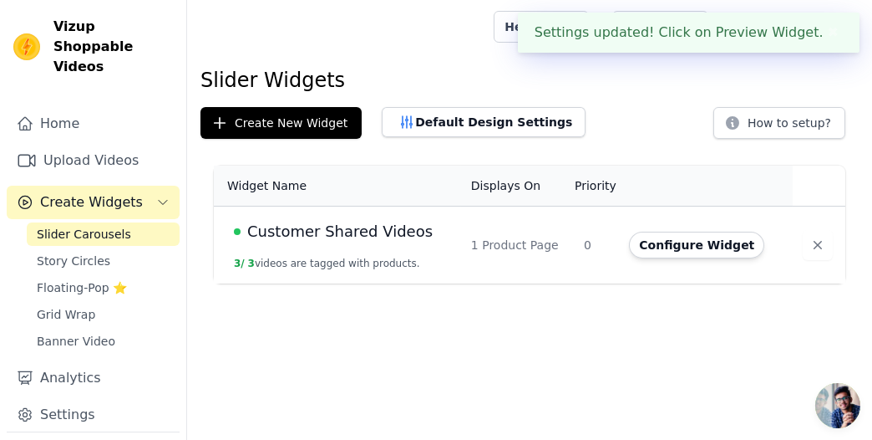
click at [362, 234] on span "Customer Shared Videos" at bounding box center [340, 231] width 186 height 23
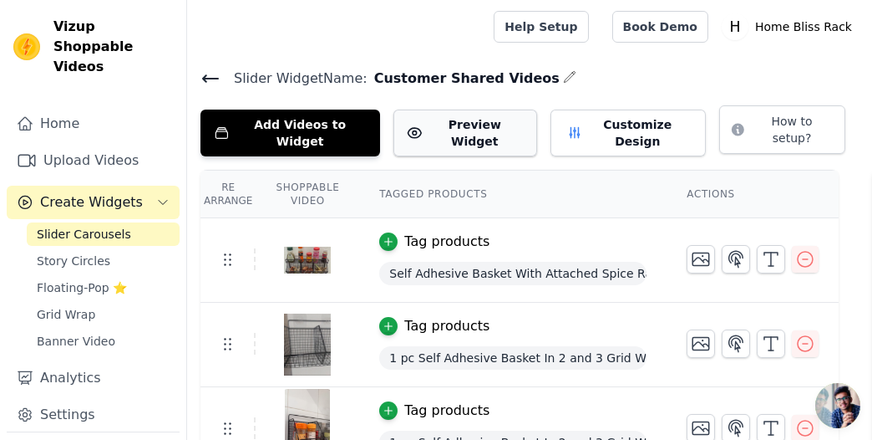
click at [436, 130] on button "Preview Widget" at bounding box center [465, 132] width 143 height 47
click at [230, 254] on use at bounding box center [228, 260] width 7 height 12
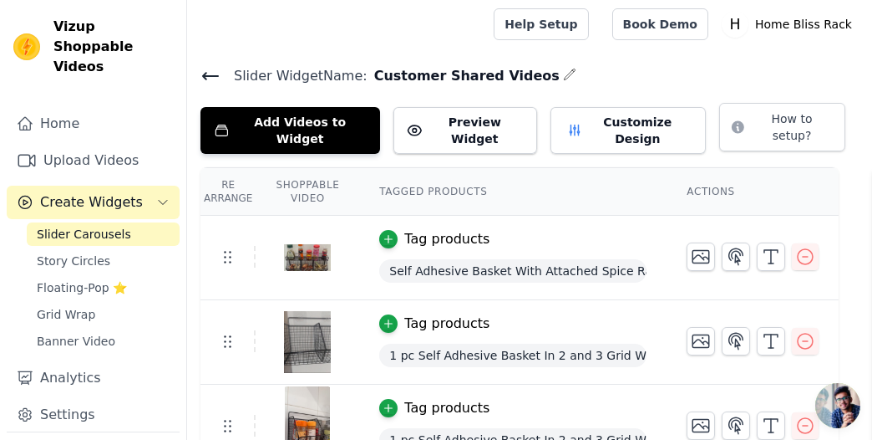
click at [308, 180] on th "Shoppable Video" at bounding box center [308, 192] width 104 height 48
click at [229, 172] on th "Re Arrange" at bounding box center [228, 192] width 55 height 48
click at [159, 196] on icon "Sidebar" at bounding box center [162, 202] width 13 height 13
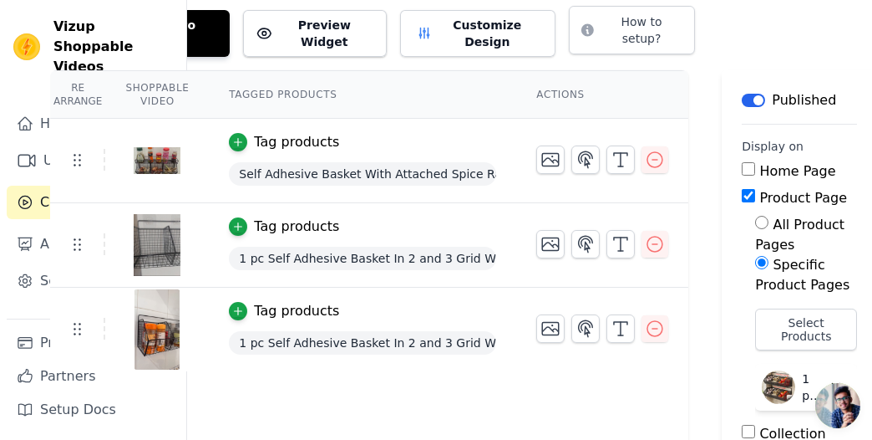
scroll to position [101, 150]
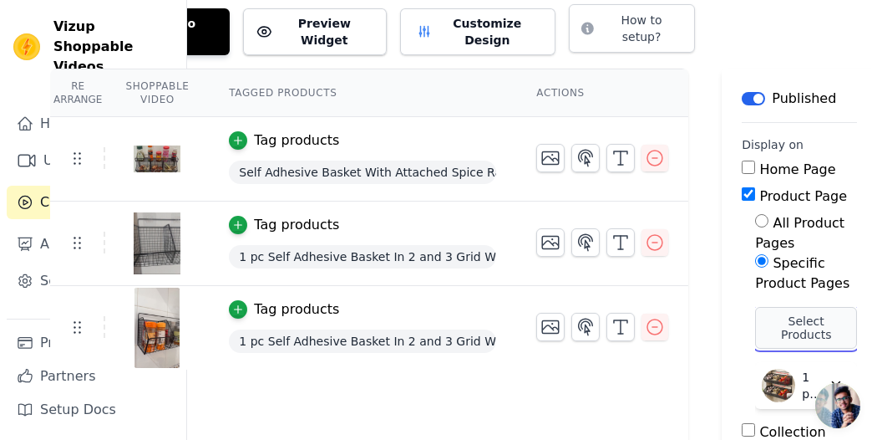
click at [803, 310] on button "Select Products" at bounding box center [806, 328] width 102 height 42
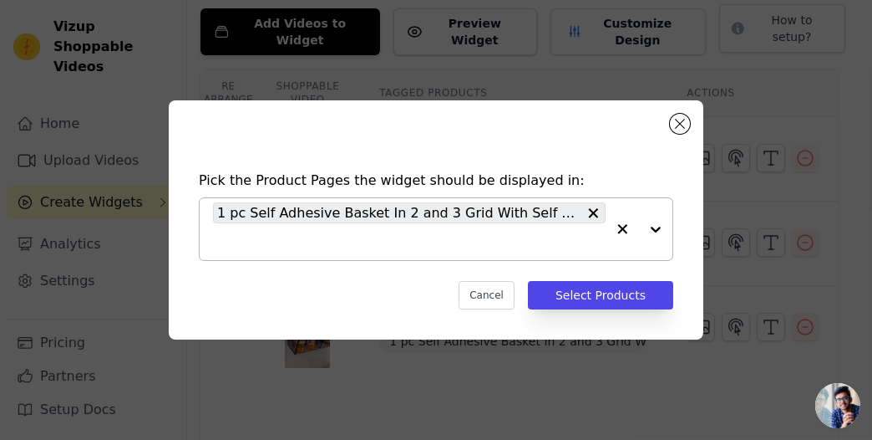
click at [537, 241] on input "text" at bounding box center [409, 241] width 393 height 20
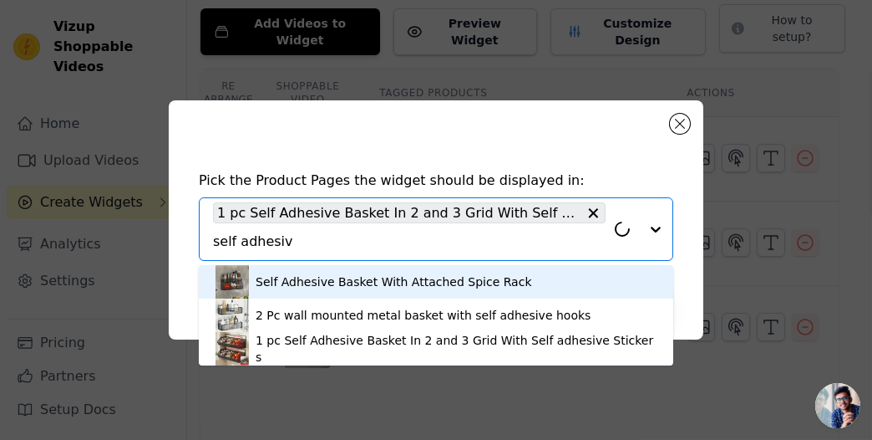
type input "self adhesive"
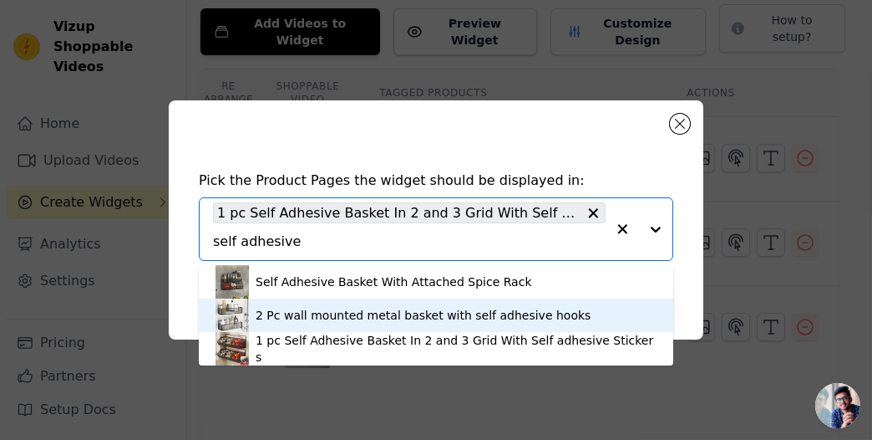
click at [277, 313] on div "2 Pc wall mounted metal basket with self adhesive hooks" at bounding box center [423, 315] width 335 height 17
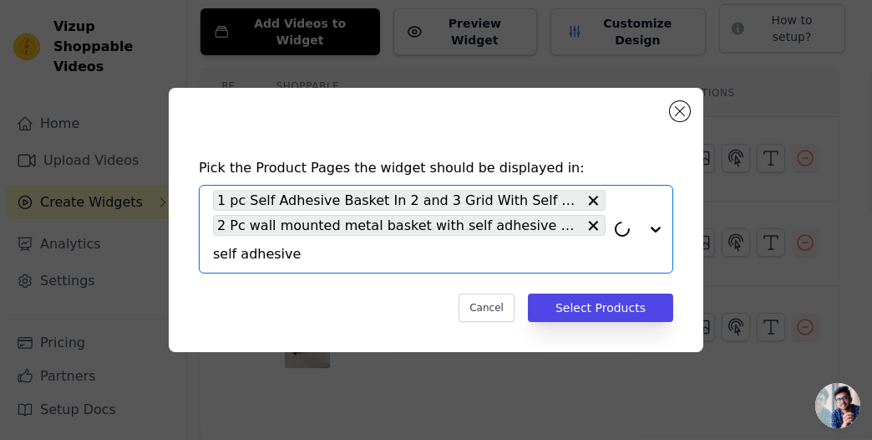
click at [333, 257] on input "self adhesive" at bounding box center [409, 254] width 393 height 20
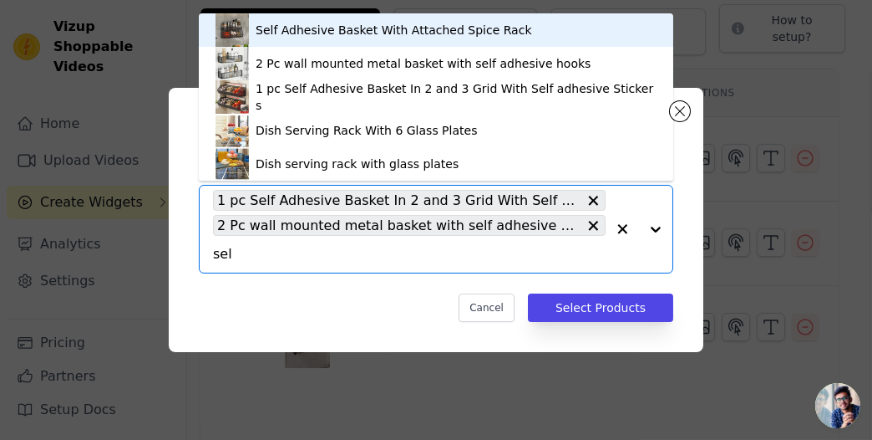
type input "self"
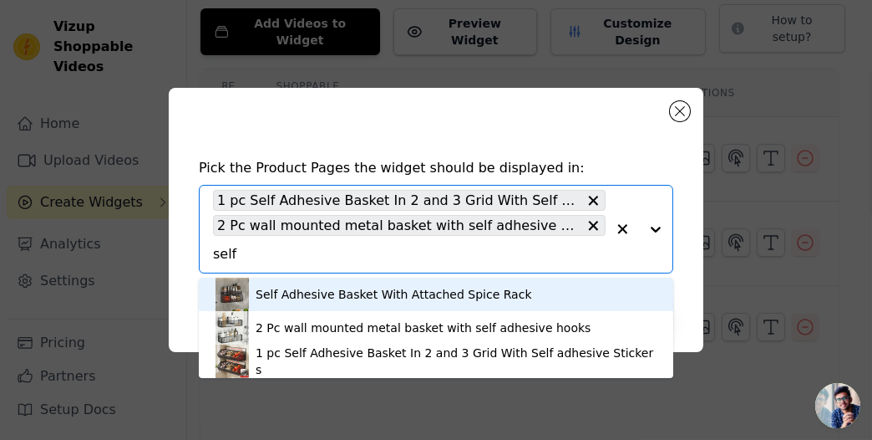
click at [303, 300] on div "Self Adhesive Basket With Attached Spice Rack" at bounding box center [394, 294] width 277 height 17
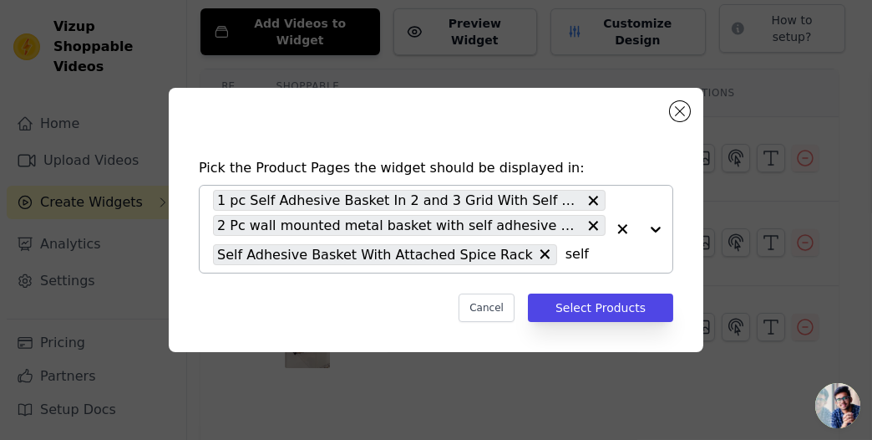
click at [658, 229] on div at bounding box center [639, 229] width 67 height 87
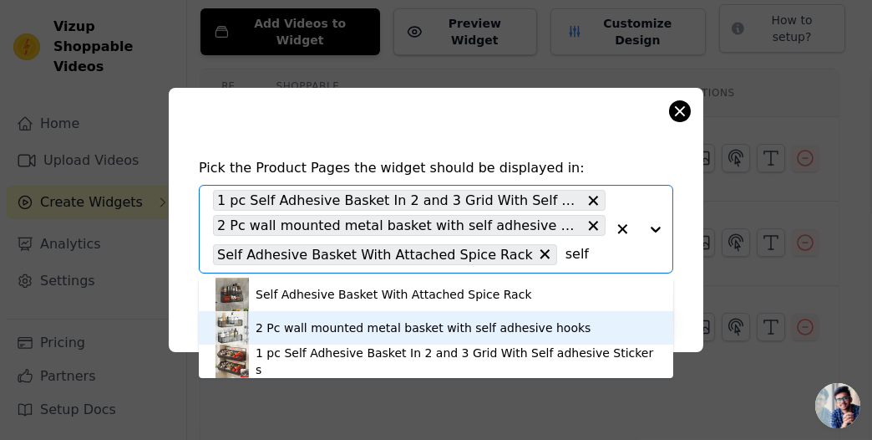
type input "self"
click at [675, 107] on button "Close modal" at bounding box center [680, 111] width 20 height 20
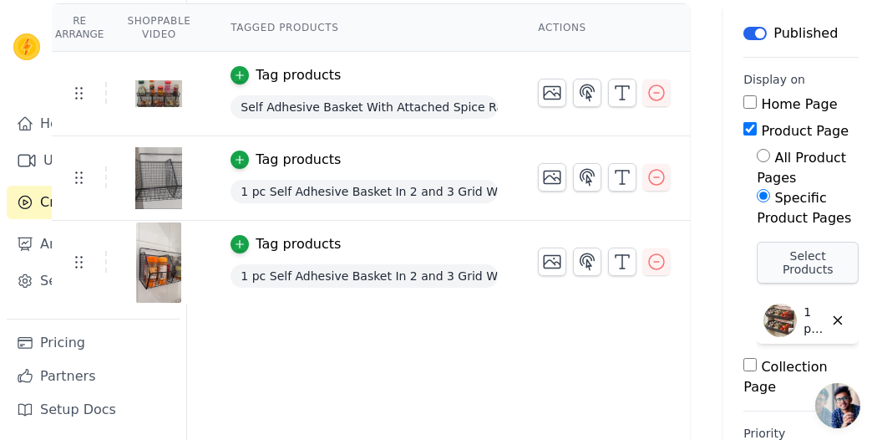
scroll to position [165, 149]
click at [790, 308] on img at bounding box center [780, 320] width 33 height 33
click at [810, 246] on button "Select Products" at bounding box center [808, 263] width 102 height 42
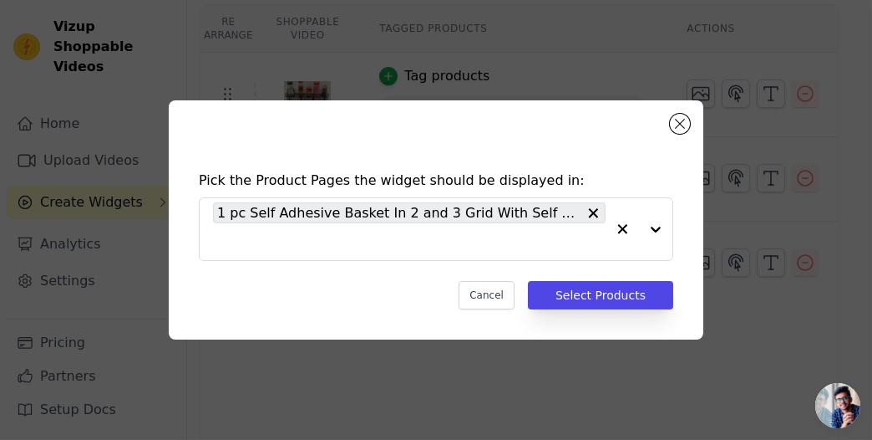
scroll to position [0, 0]
click at [653, 226] on div at bounding box center [639, 229] width 67 height 62
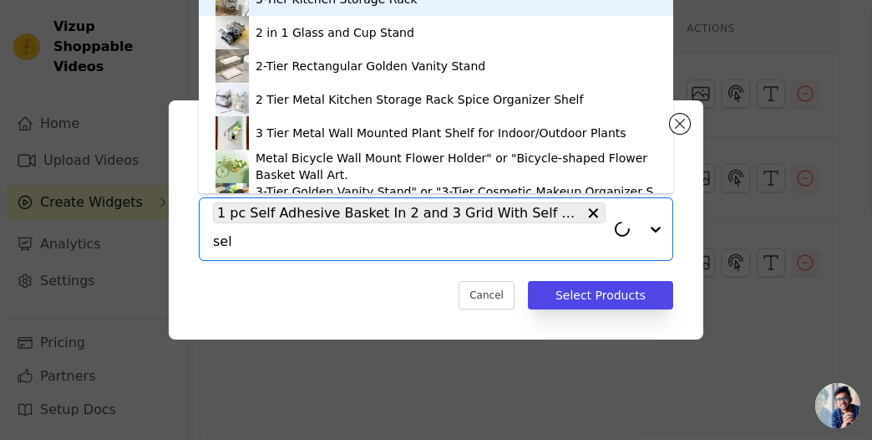
type input "self"
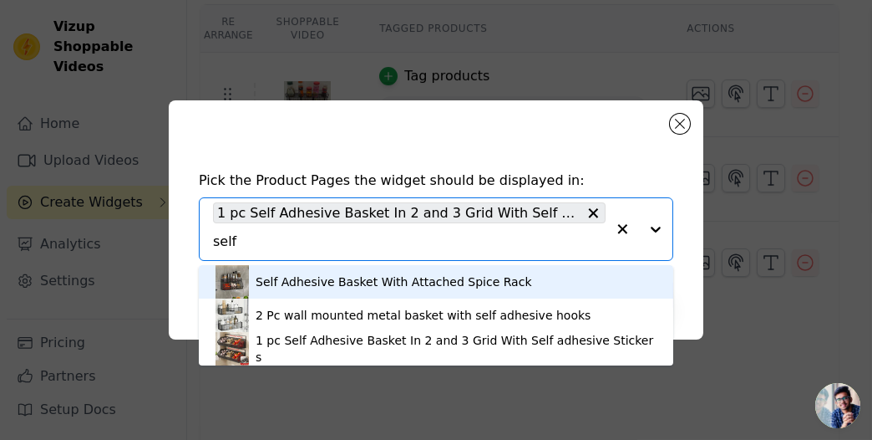
click at [449, 280] on div "Self Adhesive Basket With Attached Spice Rack" at bounding box center [394, 281] width 277 height 17
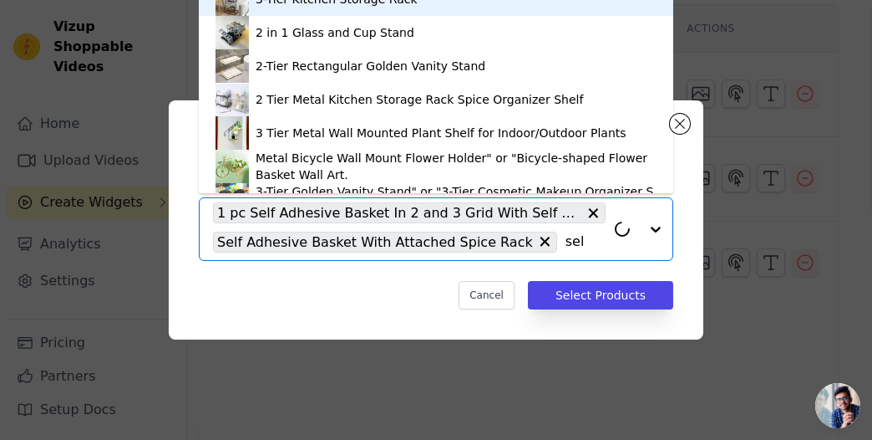
type input "self"
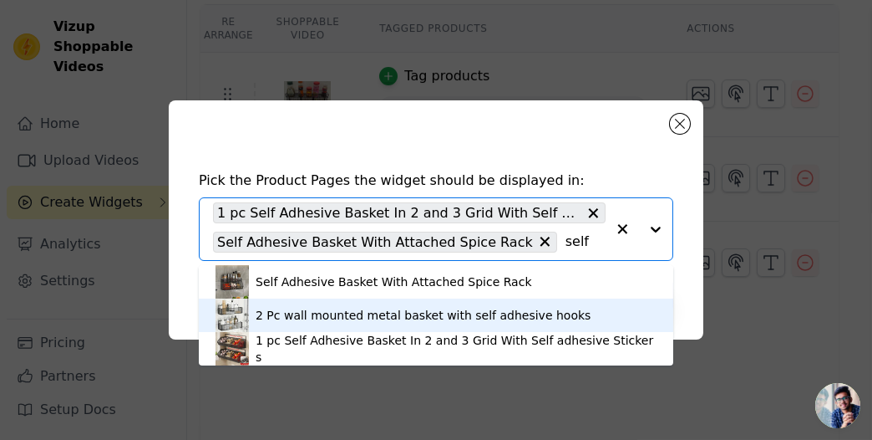
click at [381, 319] on div "2 Pc wall mounted metal basket with self adhesive hooks" at bounding box center [423, 315] width 335 height 17
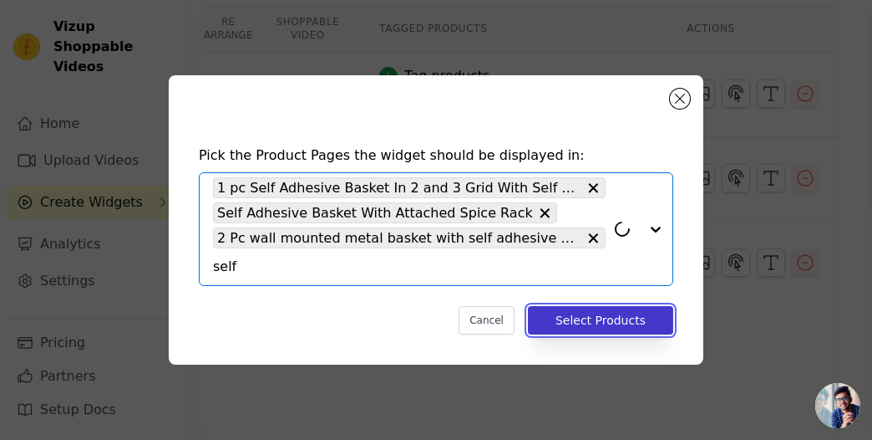
click at [567, 319] on button "Select Products" at bounding box center [600, 320] width 145 height 28
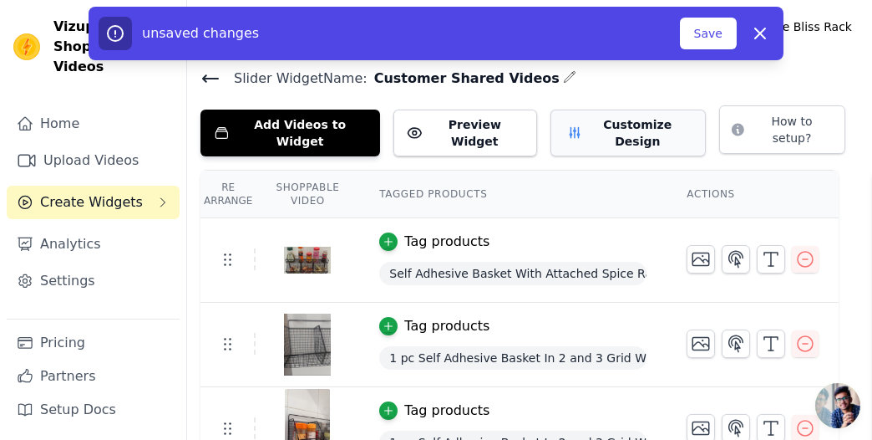
click at [593, 123] on button "Customize Design" at bounding box center [629, 132] width 156 height 47
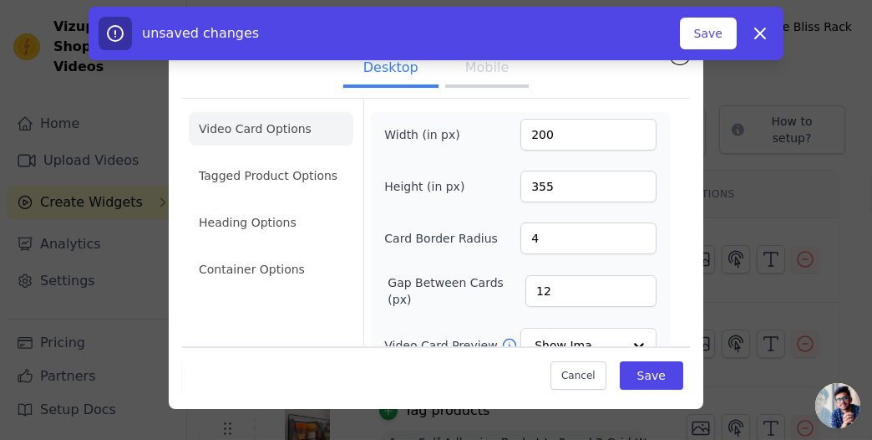
click at [465, 79] on button "Mobile" at bounding box center [487, 69] width 84 height 37
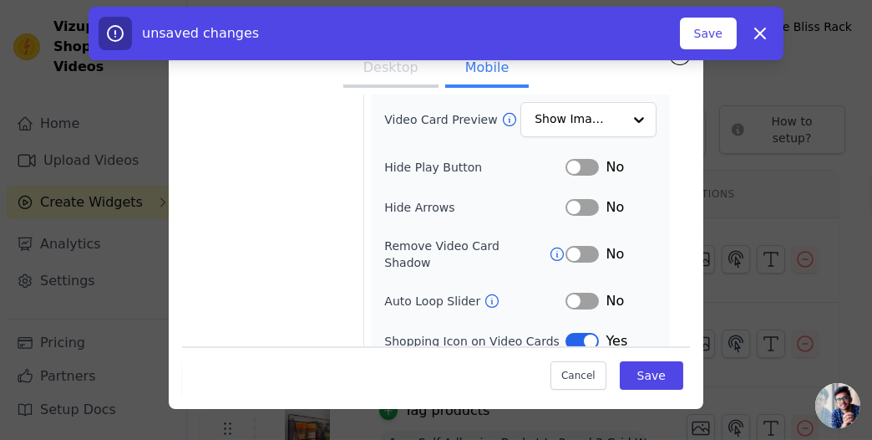
scroll to position [228, 0]
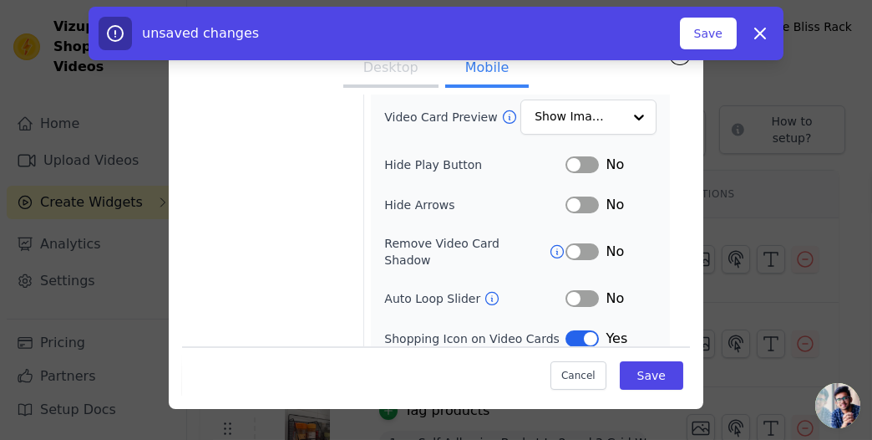
click at [564, 163] on label "Hide Play Button" at bounding box center [474, 164] width 181 height 17
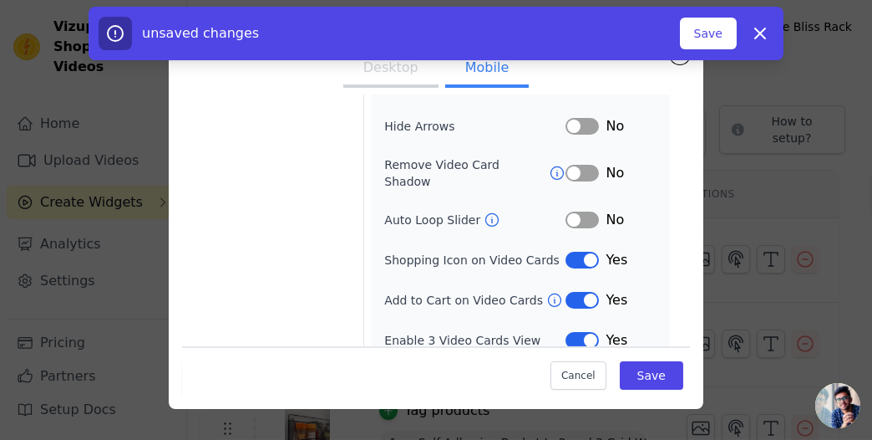
click at [486, 213] on icon at bounding box center [492, 219] width 13 height 13
click at [635, 370] on button "Save" at bounding box center [652, 374] width 64 height 28
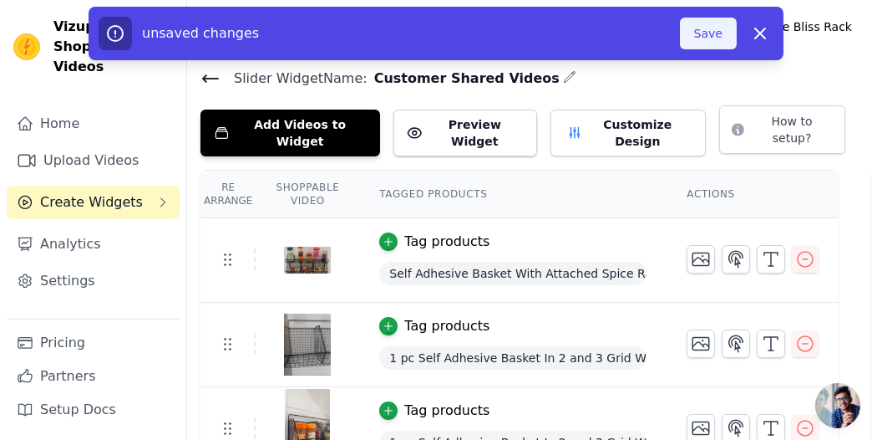
click at [715, 33] on button "Save" at bounding box center [708, 34] width 57 height 32
click at [709, 33] on link "Book Demo" at bounding box center [661, 27] width 96 height 32
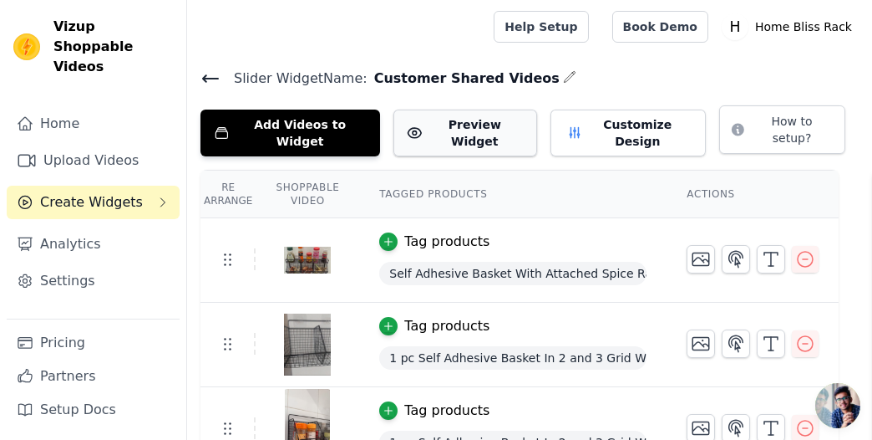
click at [467, 130] on button "Preview Widget" at bounding box center [465, 132] width 143 height 47
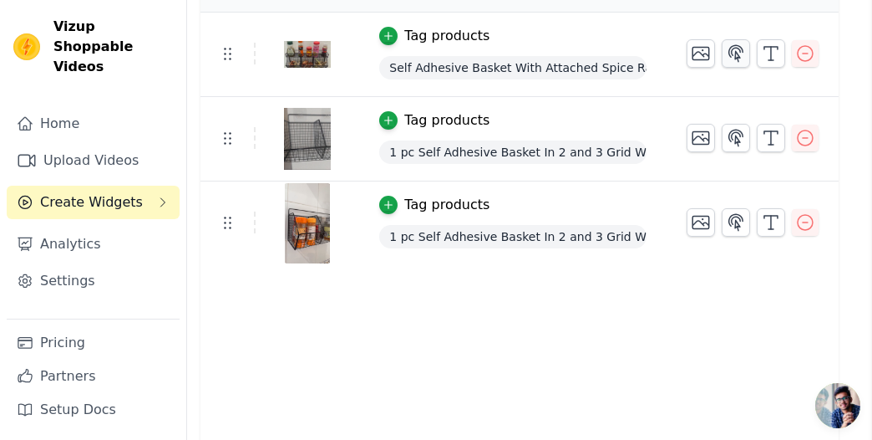
scroll to position [206, 0]
click at [175, 227] on link "Analytics" at bounding box center [93, 243] width 173 height 33
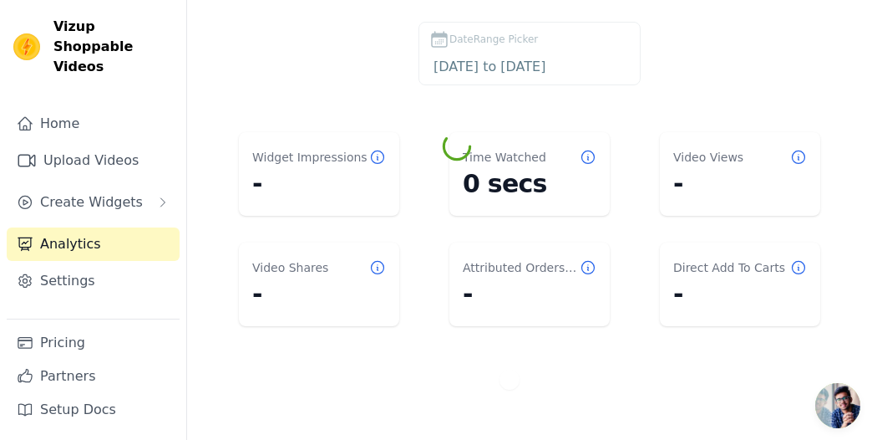
scroll to position [47, 0]
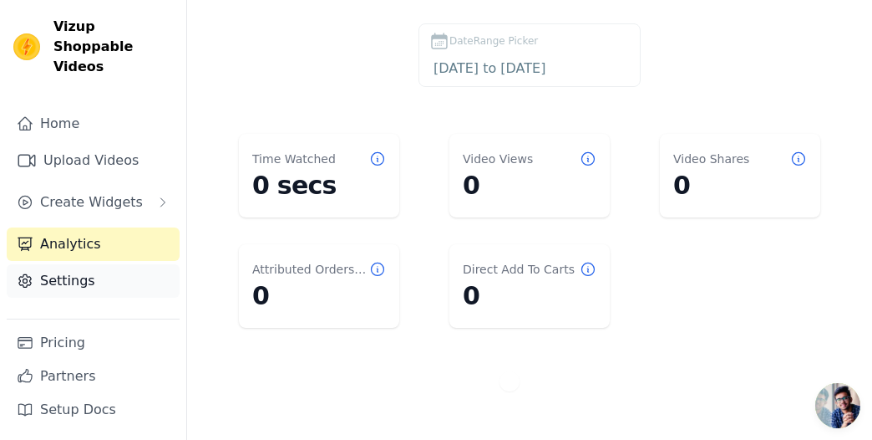
click at [65, 264] on link "Settings" at bounding box center [93, 280] width 173 height 33
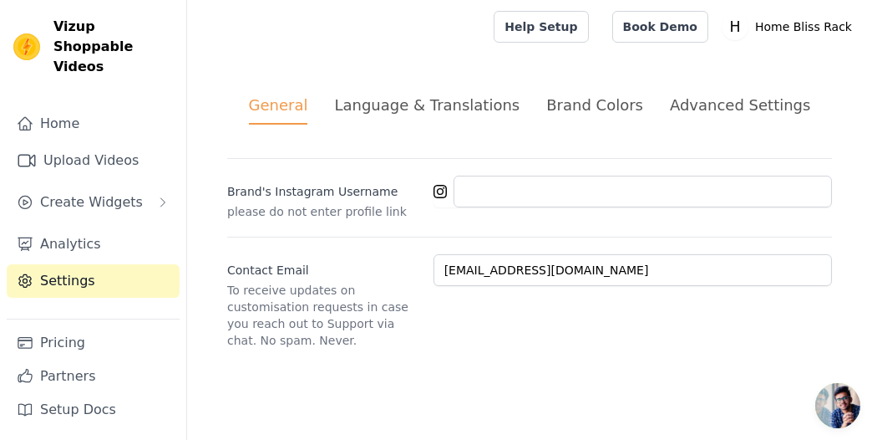
click at [703, 101] on div "Advanced Settings" at bounding box center [740, 105] width 140 height 23
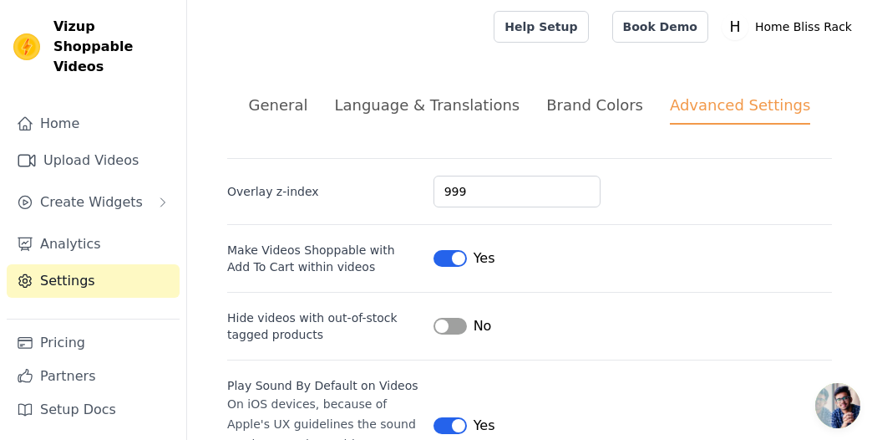
click at [582, 103] on div "Brand Colors" at bounding box center [595, 105] width 97 height 23
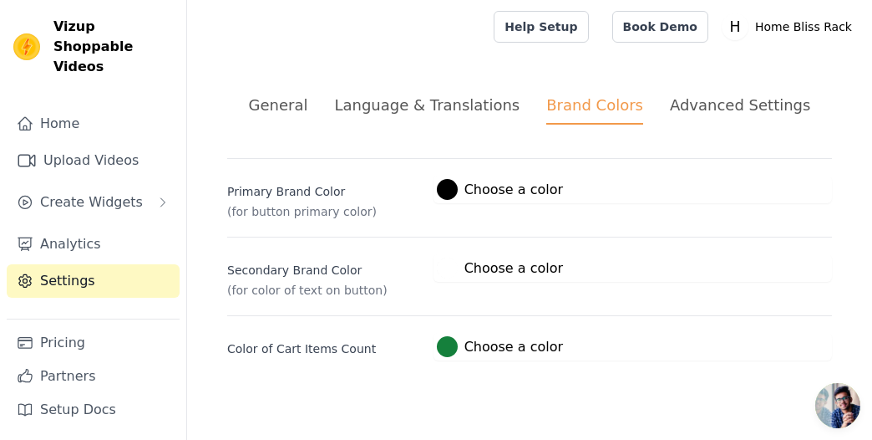
click at [450, 94] on div "Language & Translations" at bounding box center [427, 105] width 186 height 23
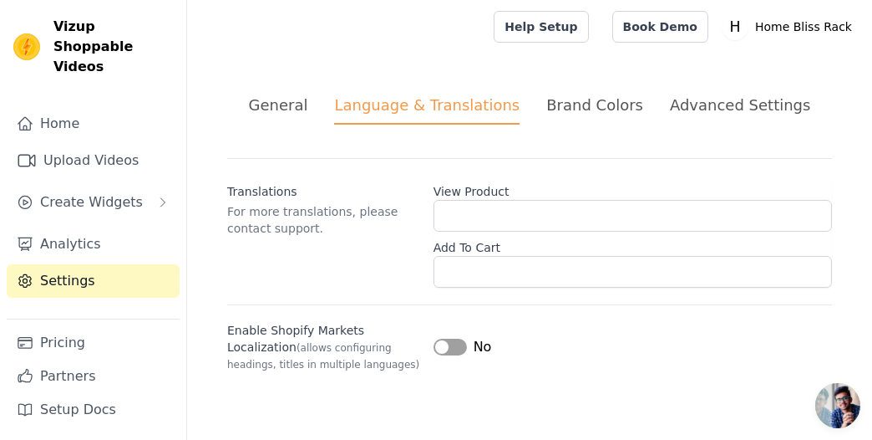
click at [277, 107] on div "General" at bounding box center [278, 105] width 59 height 23
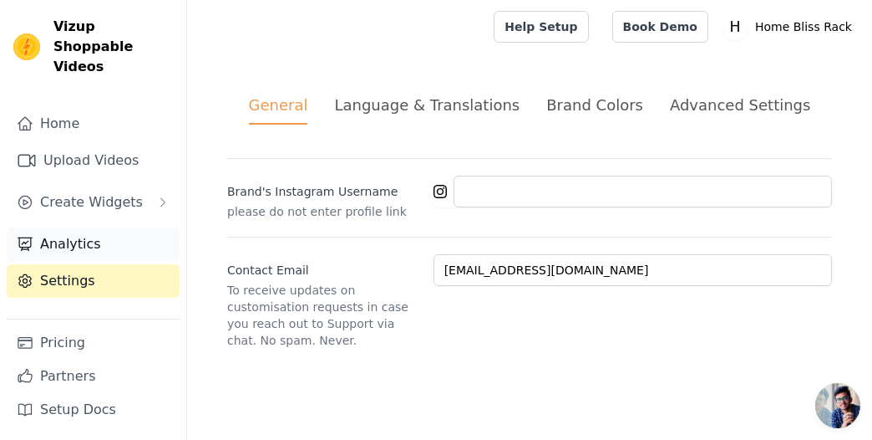
click at [74, 227] on link "Analytics" at bounding box center [93, 243] width 173 height 33
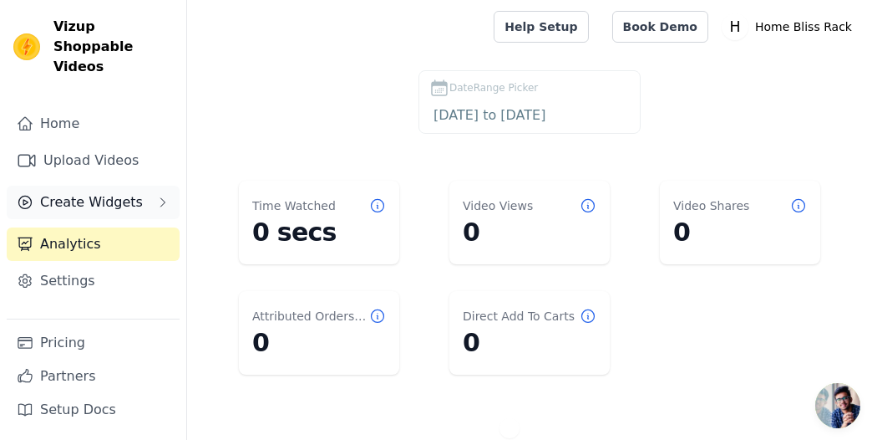
click at [77, 192] on span "Create Widgets" at bounding box center [91, 202] width 103 height 20
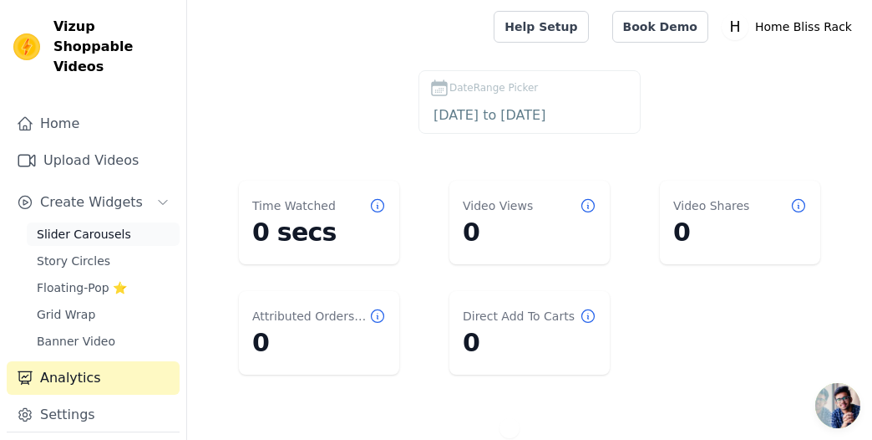
click at [81, 226] on span "Slider Carousels" at bounding box center [84, 234] width 94 height 17
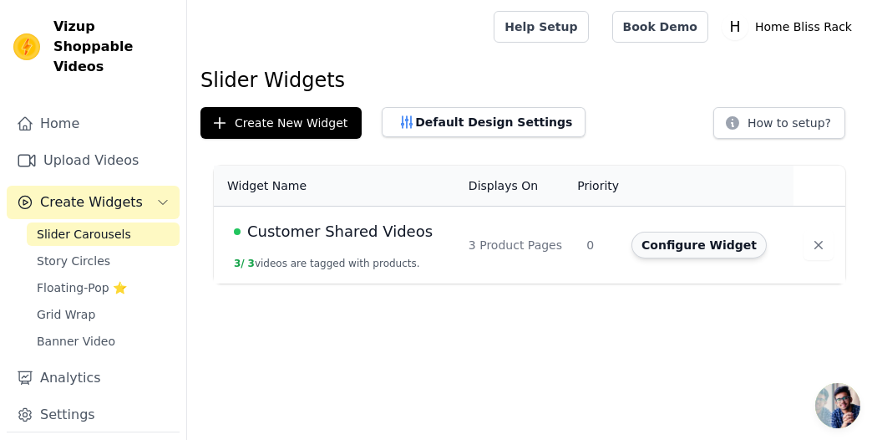
click at [662, 245] on button "Configure Widget" at bounding box center [699, 244] width 135 height 27
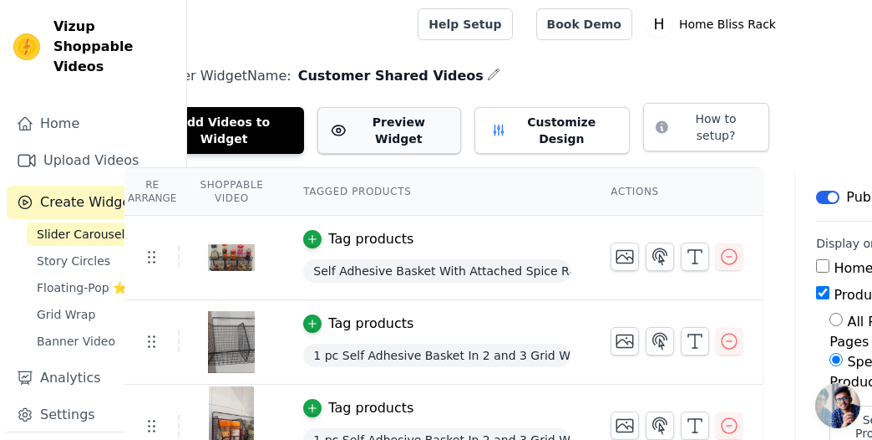
scroll to position [3, 77]
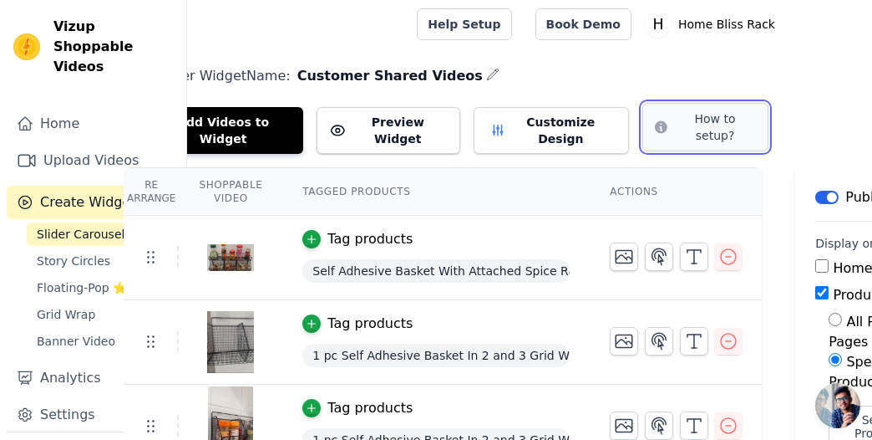
click at [668, 121] on icon at bounding box center [661, 127] width 13 height 13
